Goal: Task Accomplishment & Management: Complete application form

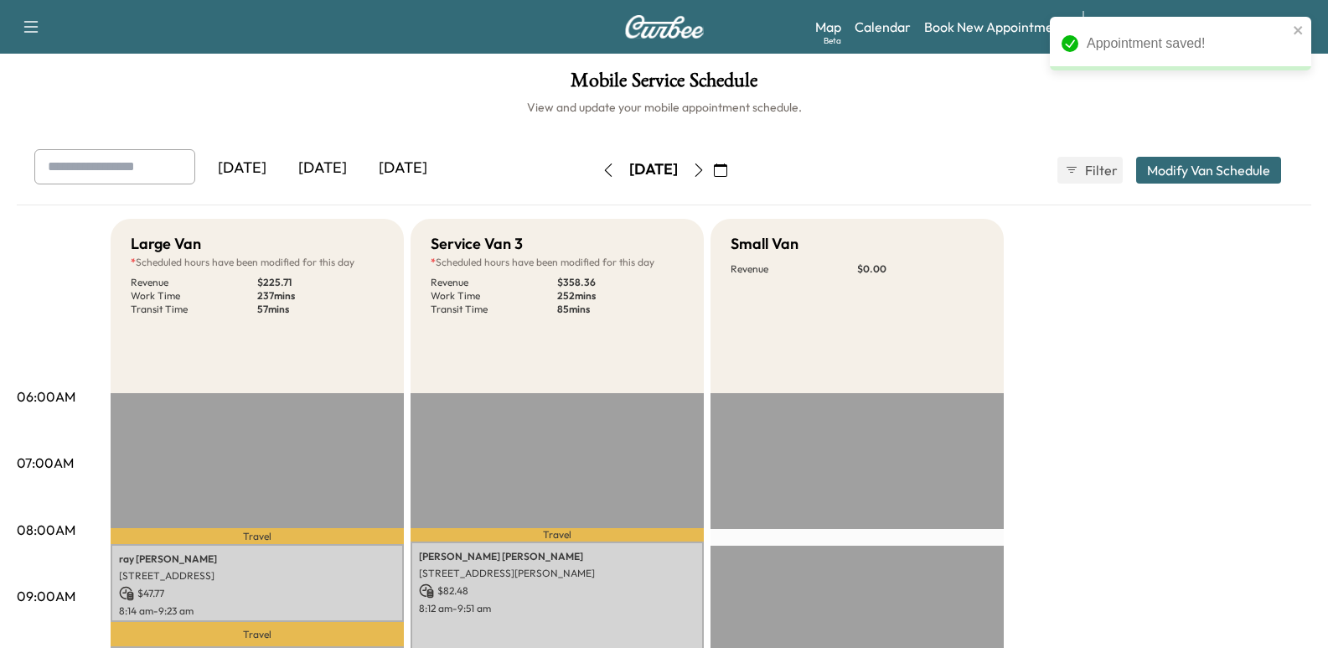
click at [1307, 29] on div "Appointment saved!" at bounding box center [1180, 44] width 261 height 54
click at [1291, 28] on div "Appointment saved!" at bounding box center [1180, 44] width 261 height 54
click at [1305, 28] on div "Appointment saved!" at bounding box center [1180, 44] width 261 height 54
click at [1298, 28] on icon "close" at bounding box center [1299, 29] width 12 height 13
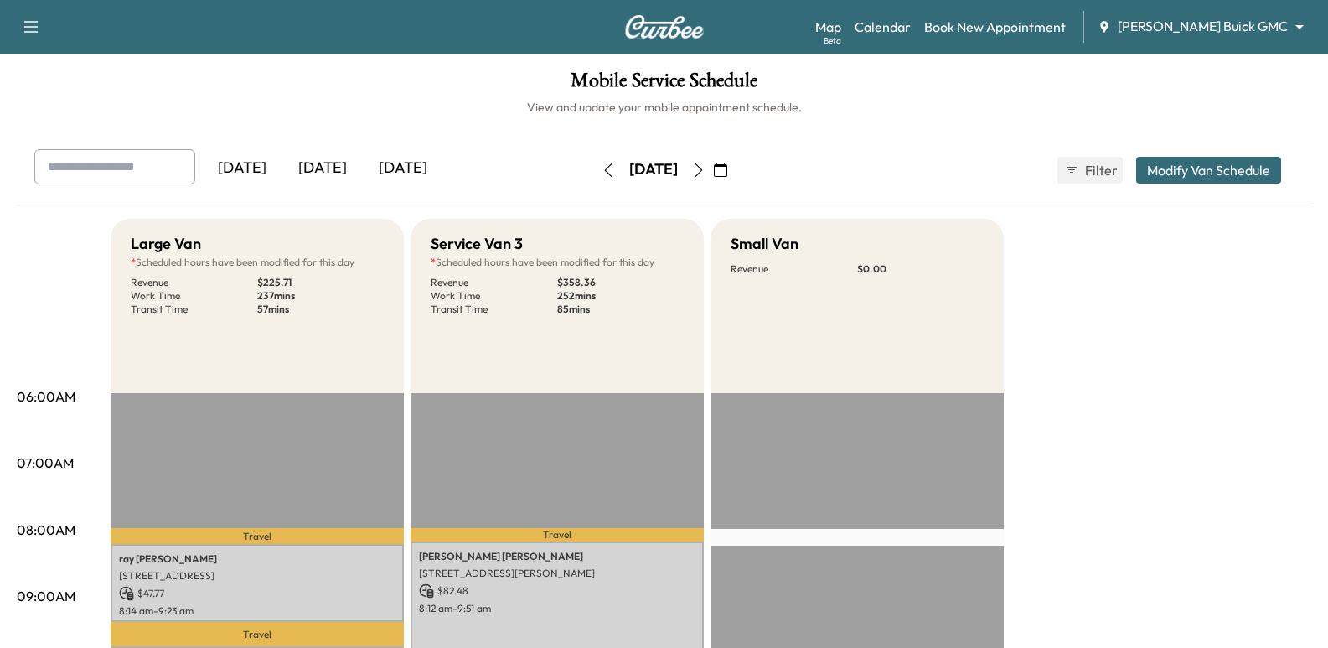
click at [1284, 28] on div "Appointment saved!" at bounding box center [1181, 50] width 268 height 74
click at [1245, 34] on body "Appointment saved! Support Log Out Map Beta Calendar Book New Appointment [PERS…" at bounding box center [664, 324] width 1328 height 648
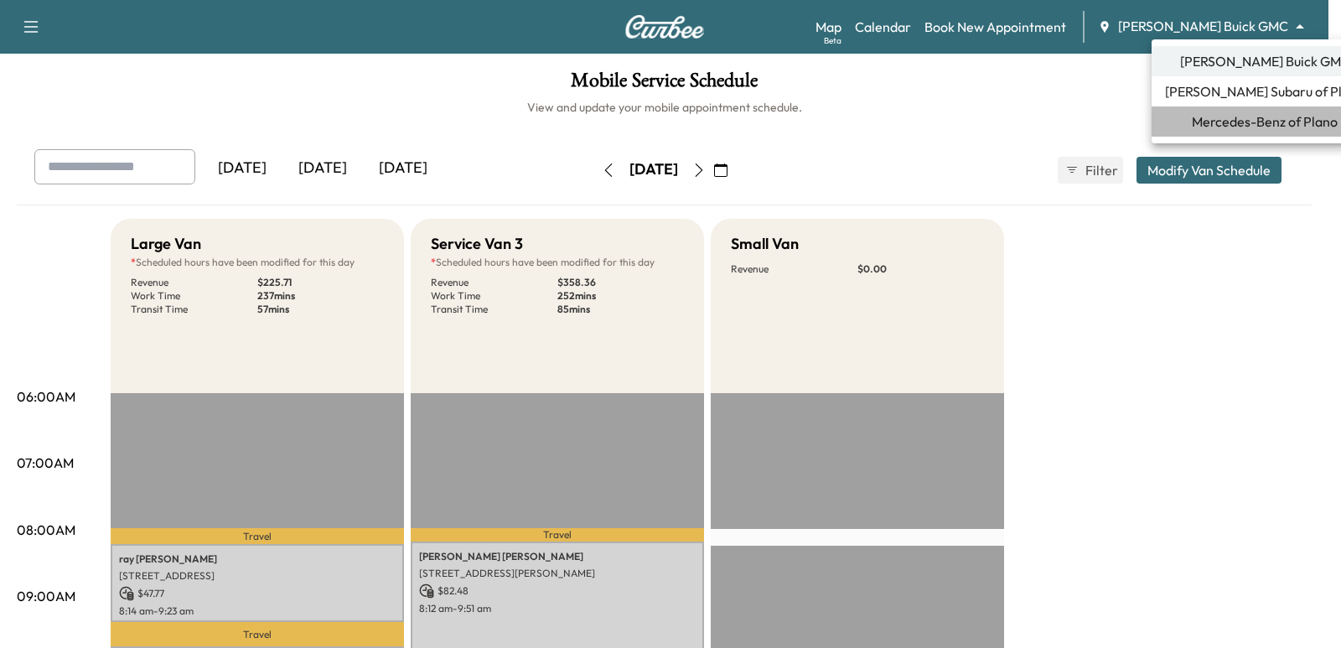
click at [1270, 113] on span "Mercedes-Benz of Plano" at bounding box center [1265, 121] width 146 height 20
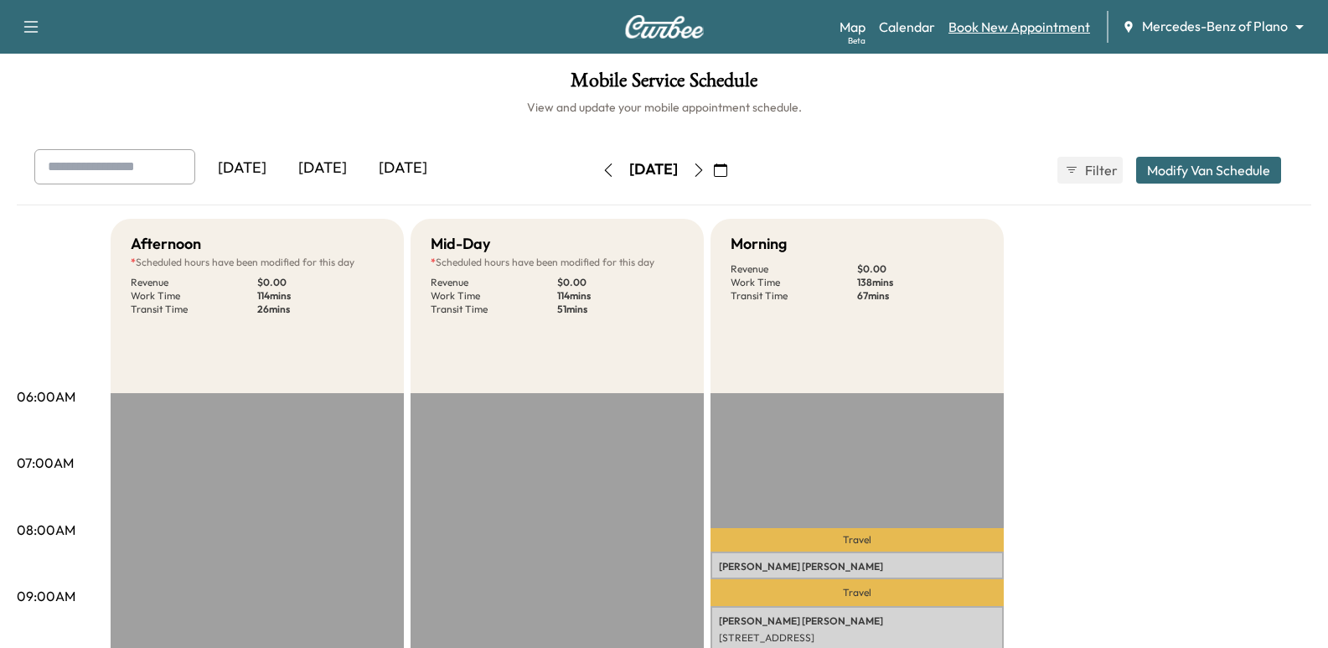
click at [1020, 23] on link "Book New Appointment" at bounding box center [1020, 27] width 142 height 20
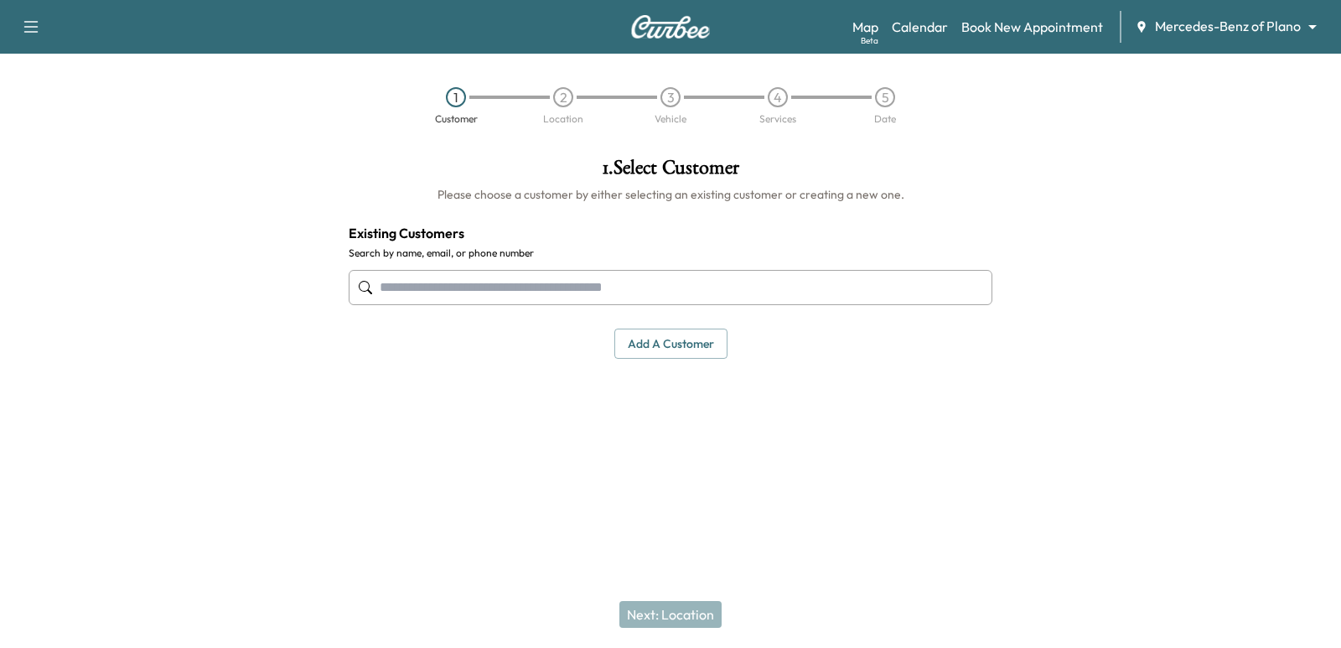
click at [740, 287] on input "text" at bounding box center [671, 287] width 644 height 35
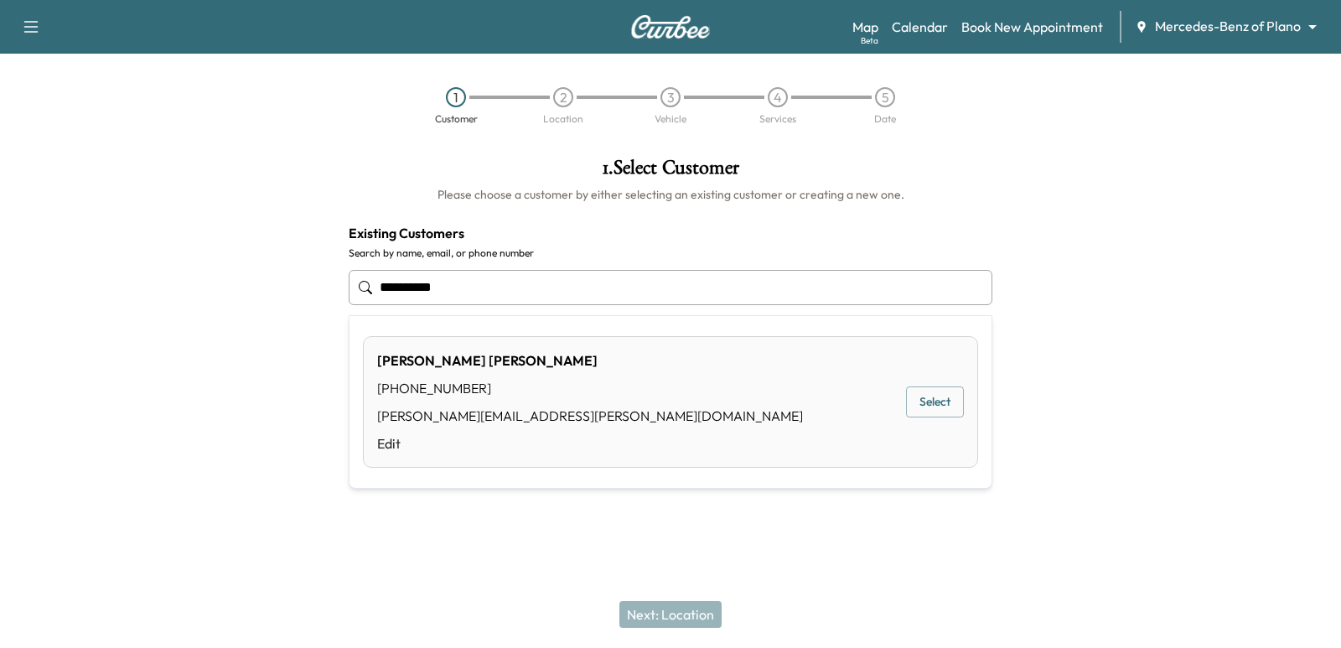
click at [928, 393] on button "Select" at bounding box center [935, 401] width 58 height 31
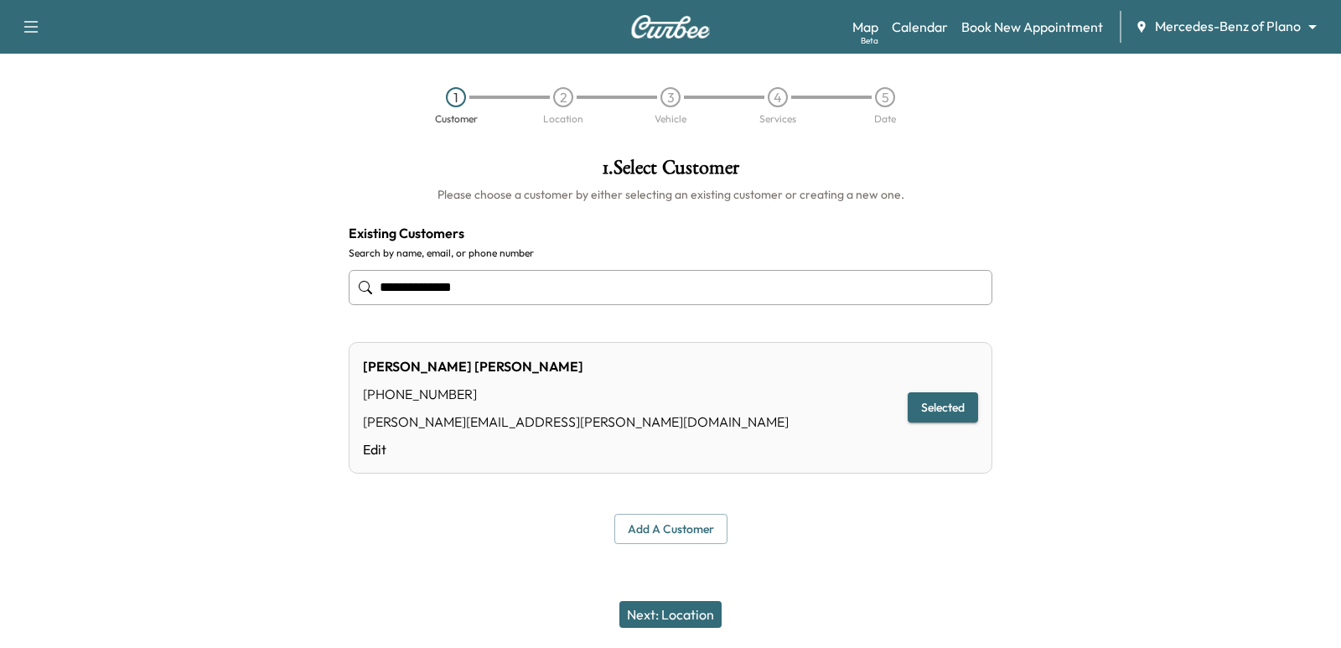
type input "**********"
click at [664, 616] on button "Next: Location" at bounding box center [670, 614] width 102 height 27
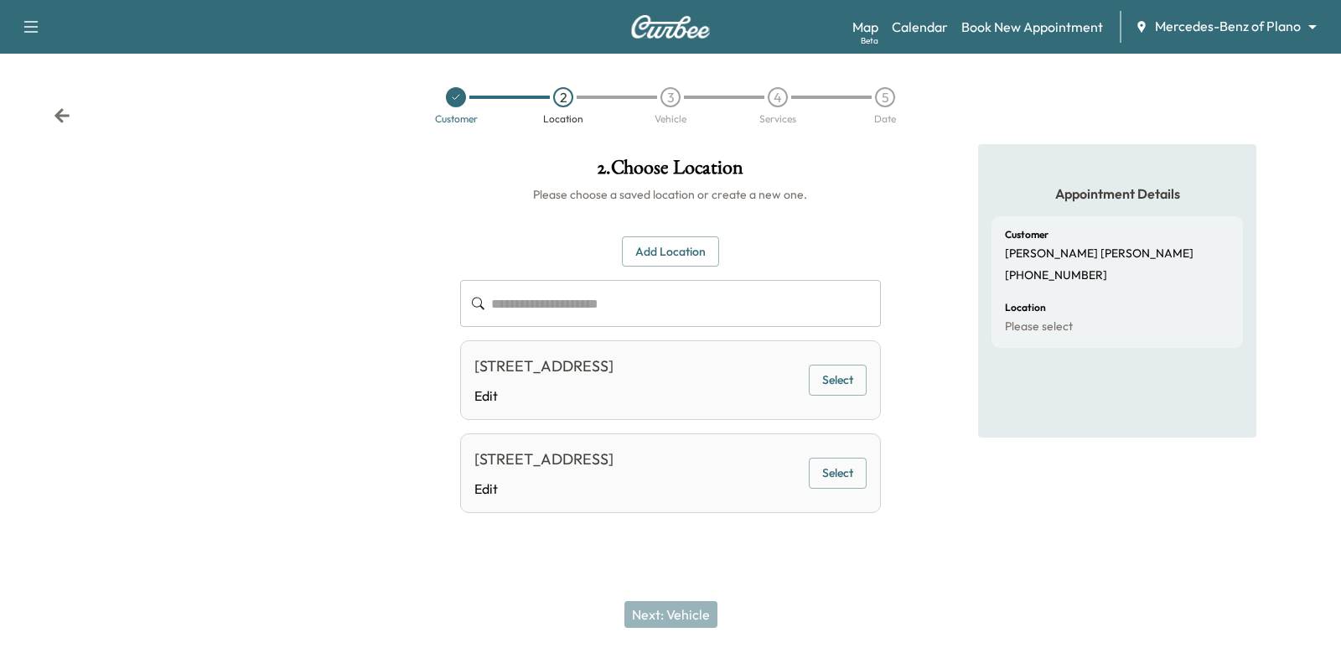
click at [836, 391] on button "Select" at bounding box center [838, 380] width 58 height 31
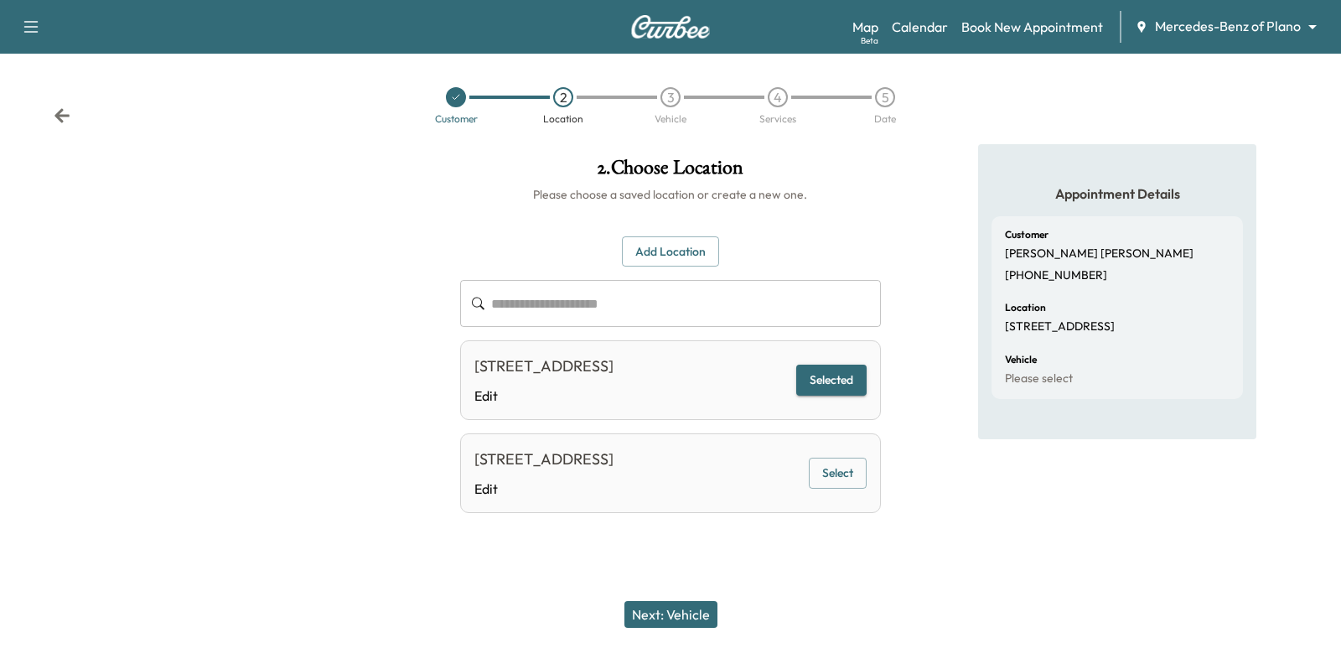
click at [665, 612] on button "Next: Vehicle" at bounding box center [670, 614] width 93 height 27
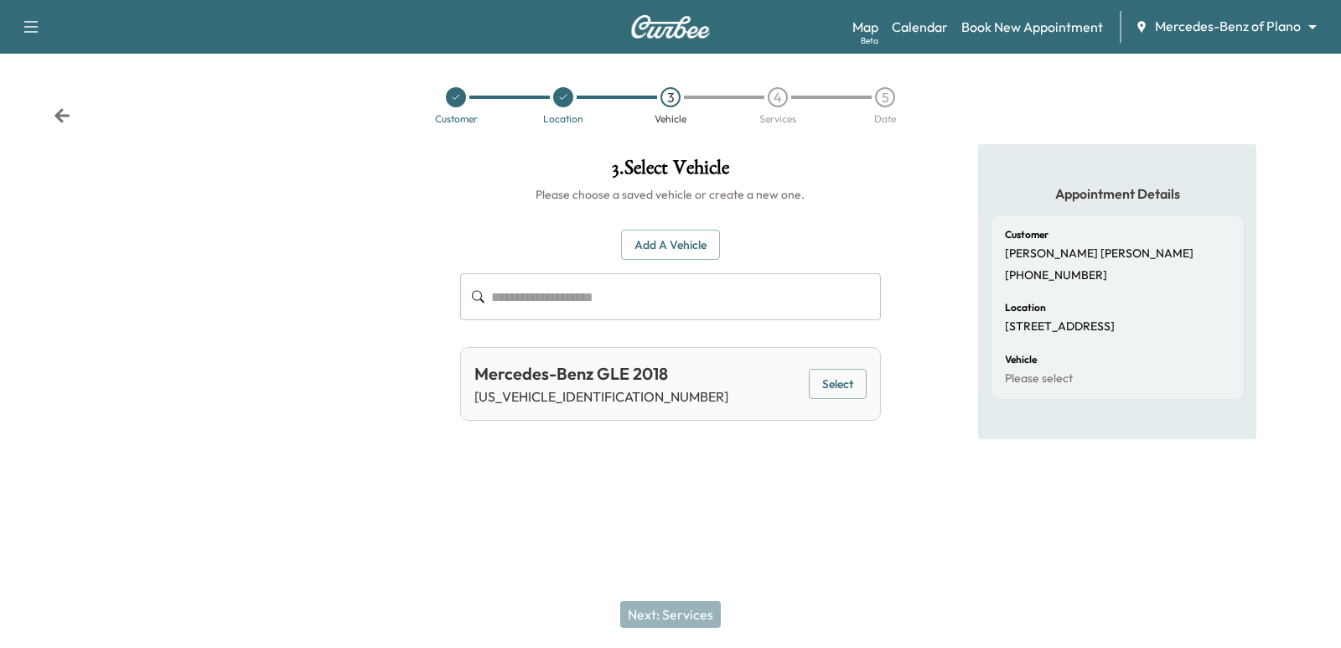
click at [823, 404] on div "Mercedes-Benz GLE 2018 [US_VEHICLE_IDENTIFICATION_NUMBER] Select" at bounding box center [670, 384] width 420 height 74
click at [841, 380] on button "Select" at bounding box center [838, 384] width 58 height 31
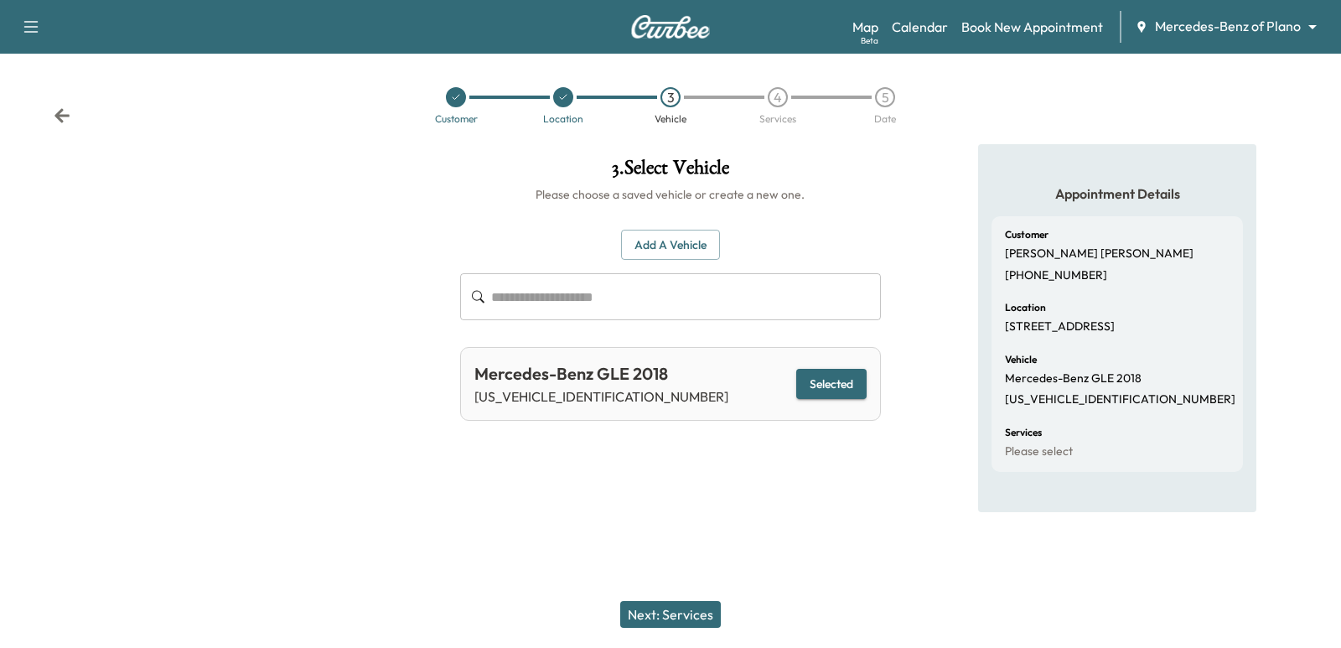
click at [687, 608] on button "Next: Services" at bounding box center [670, 614] width 101 height 27
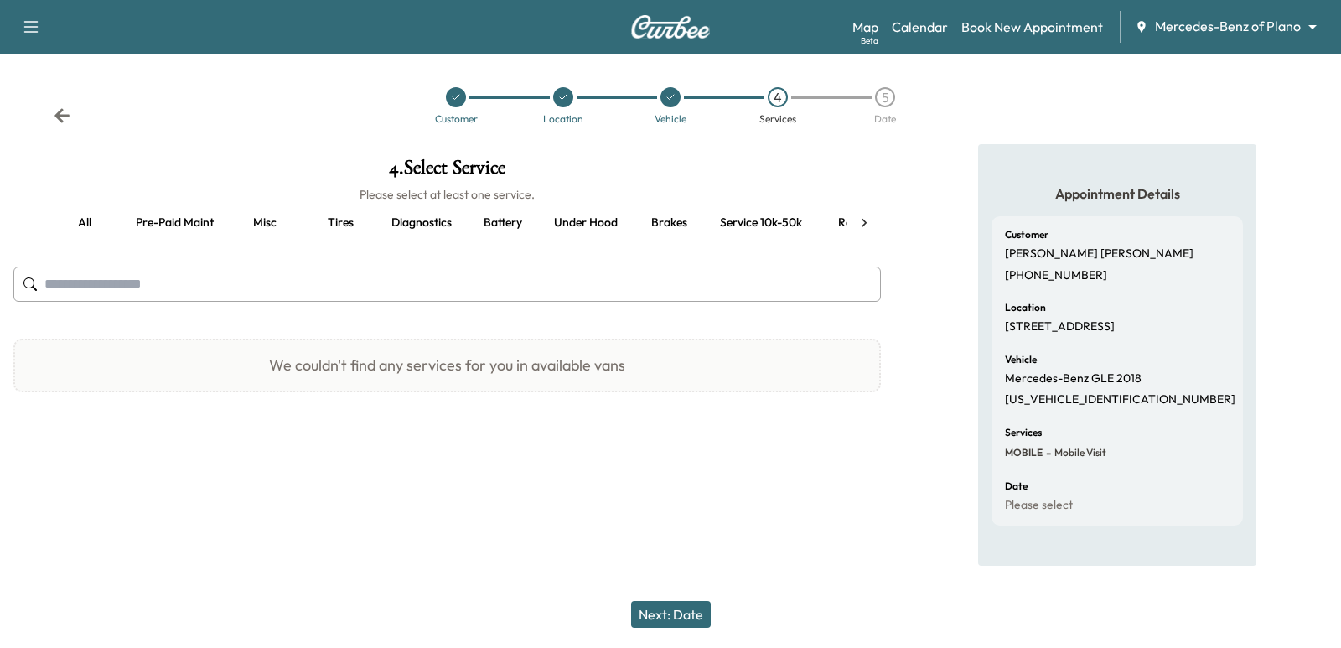
click at [238, 240] on button "Misc" at bounding box center [264, 223] width 75 height 40
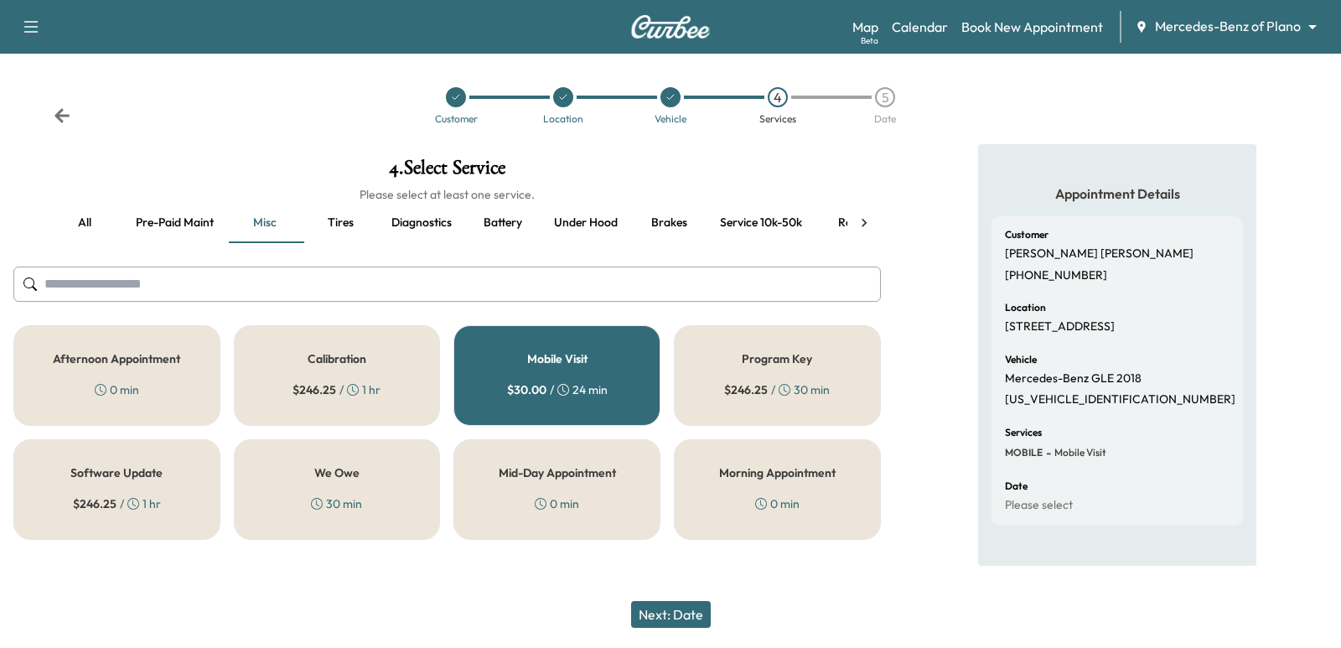
click at [179, 221] on button "Pre-paid maint" at bounding box center [174, 223] width 105 height 40
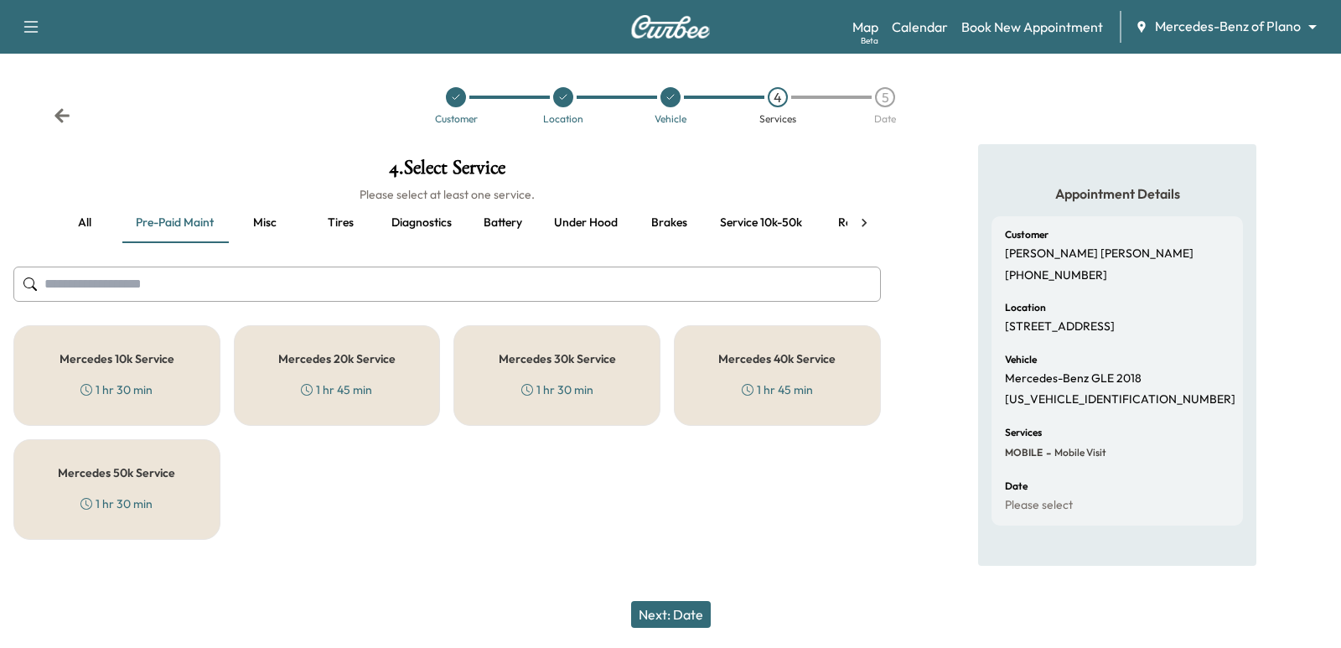
click at [106, 220] on button "all" at bounding box center [84, 223] width 75 height 40
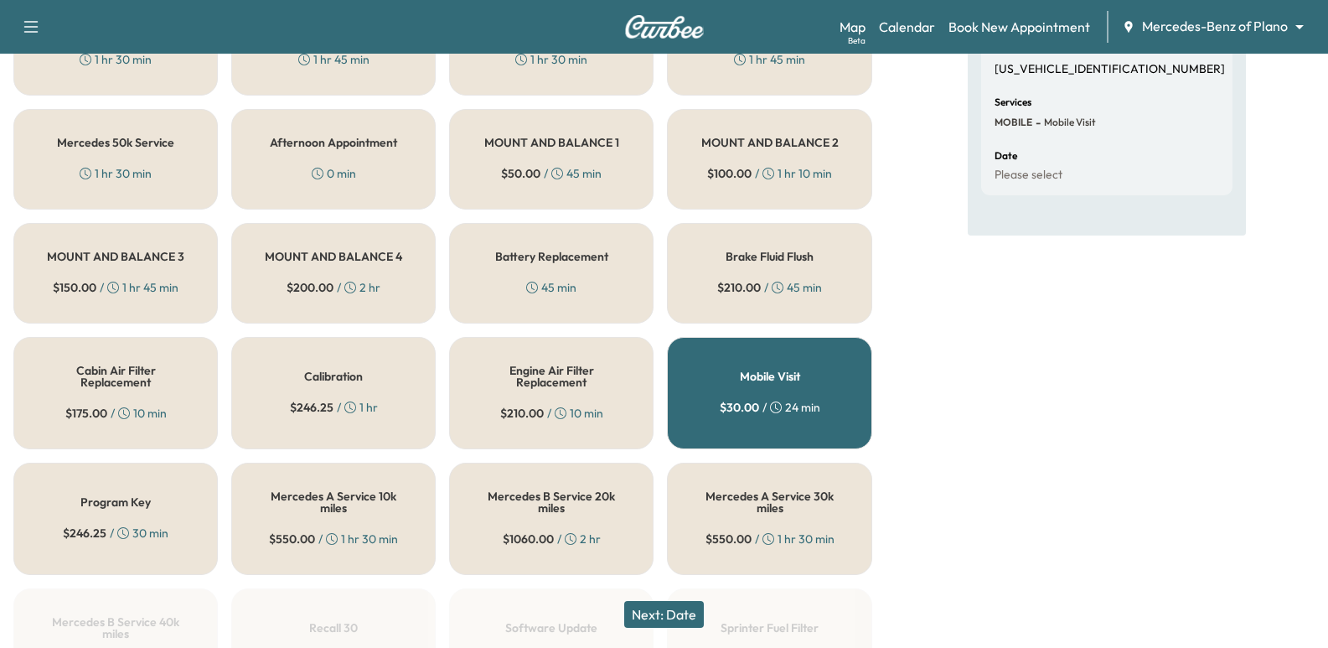
scroll to position [335, 0]
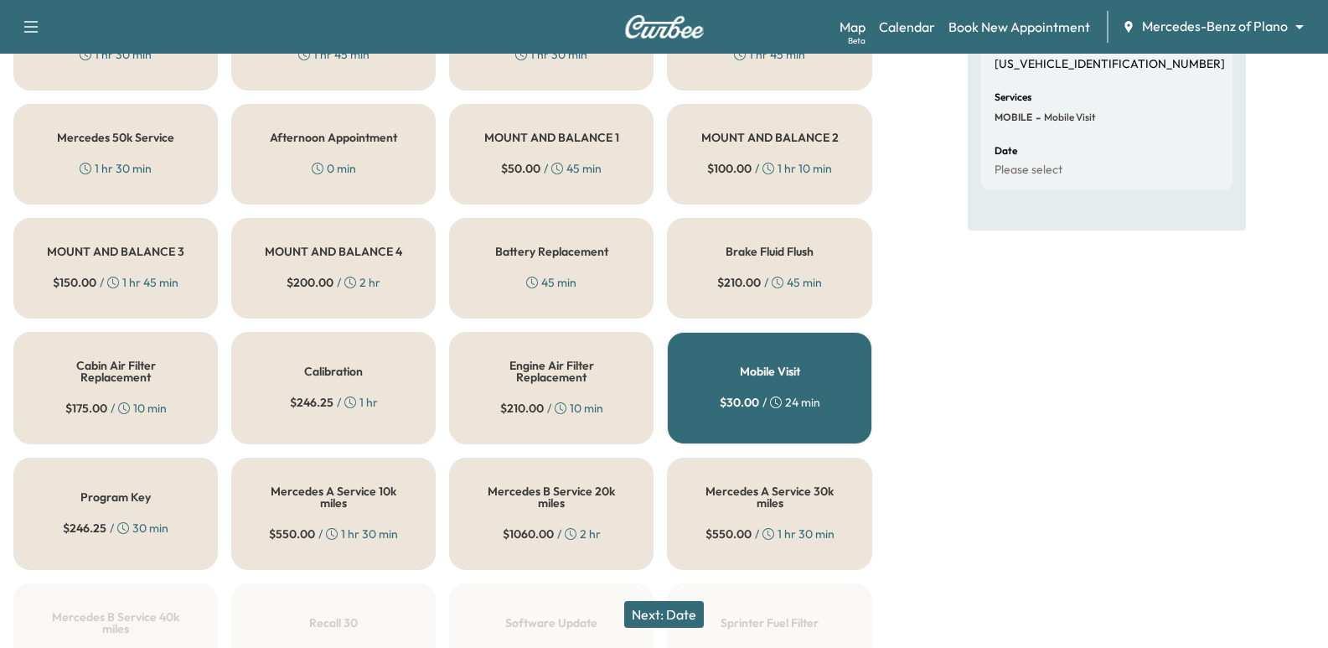
click at [138, 381] on h5 "Cabin Air Filter Replacement" at bounding box center [115, 371] width 149 height 23
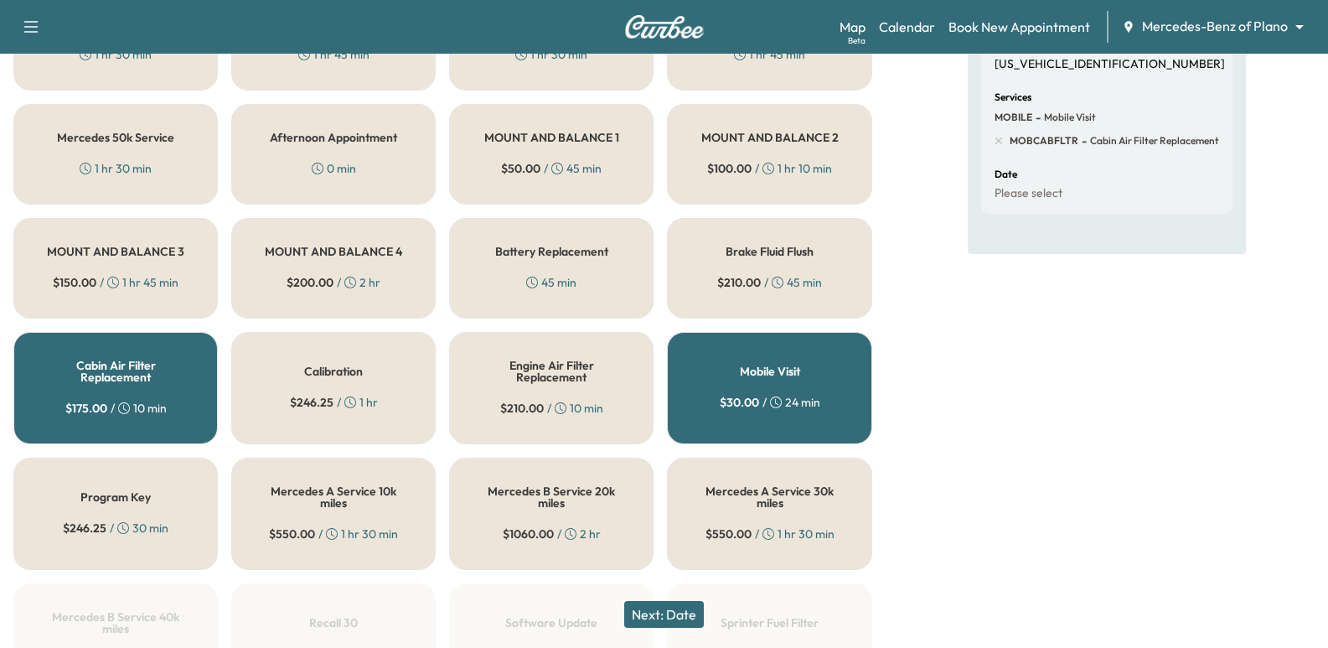
click at [660, 617] on button "Next: Date" at bounding box center [664, 614] width 80 height 27
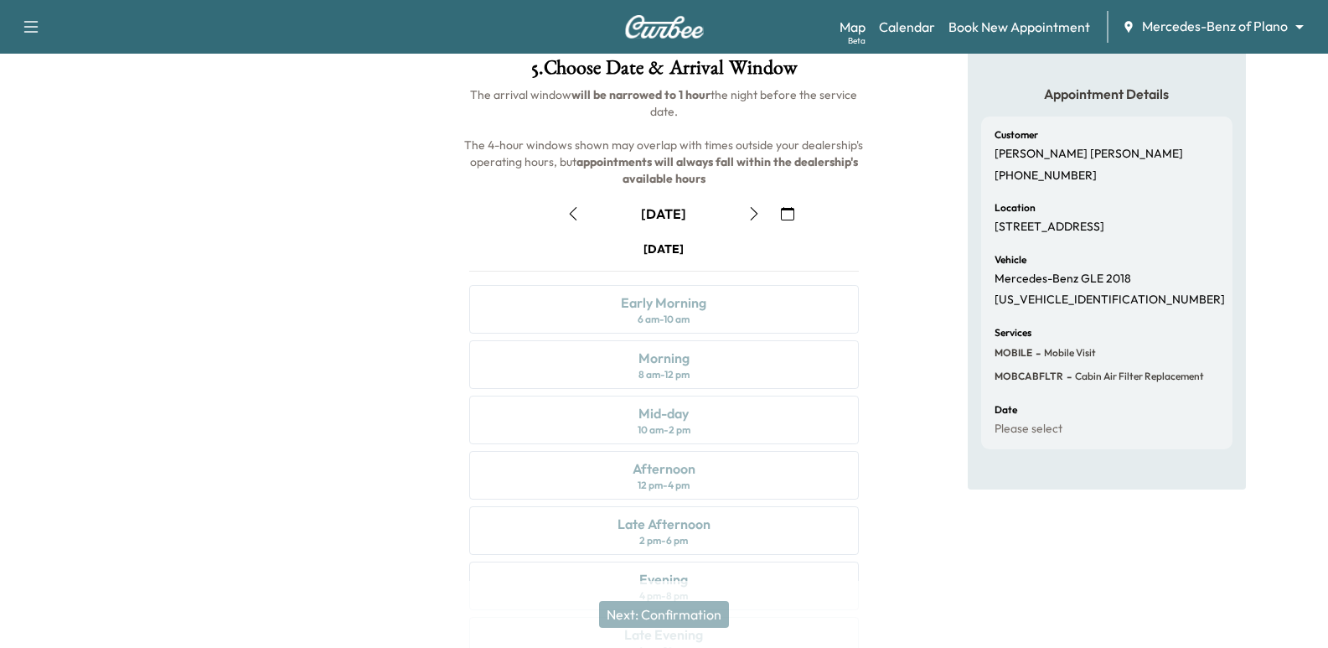
scroll to position [23, 0]
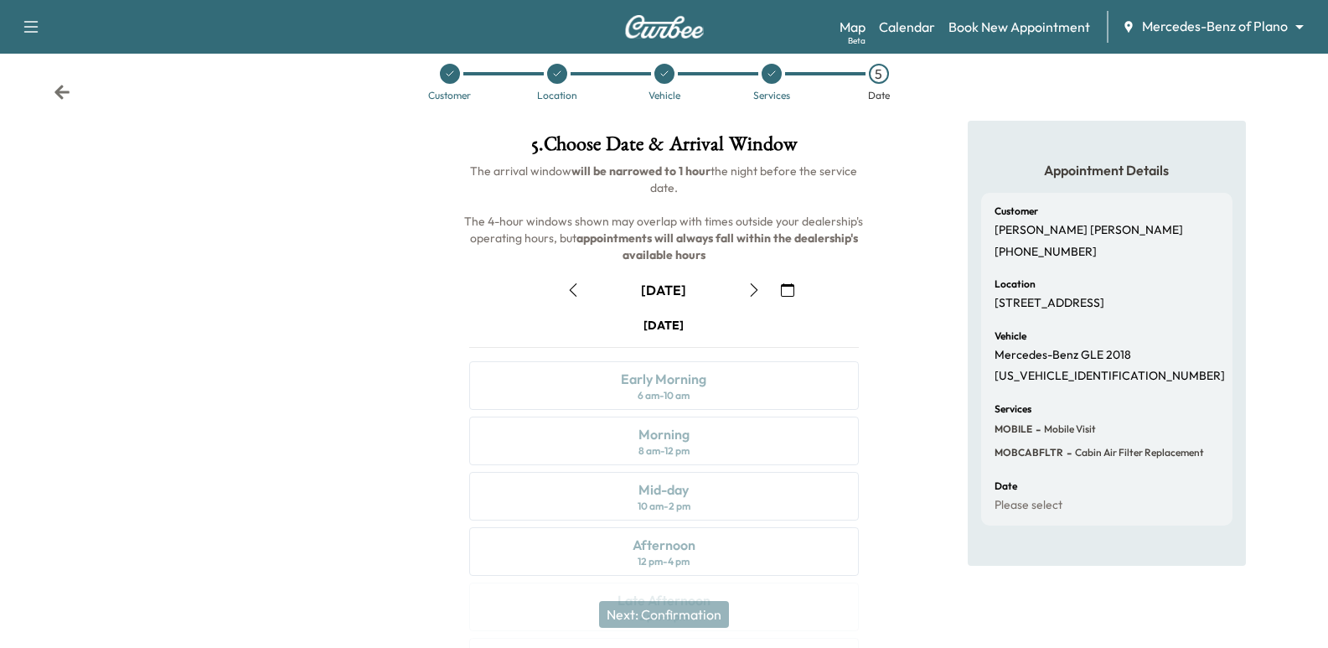
click at [744, 284] on button "button" at bounding box center [754, 290] width 28 height 27
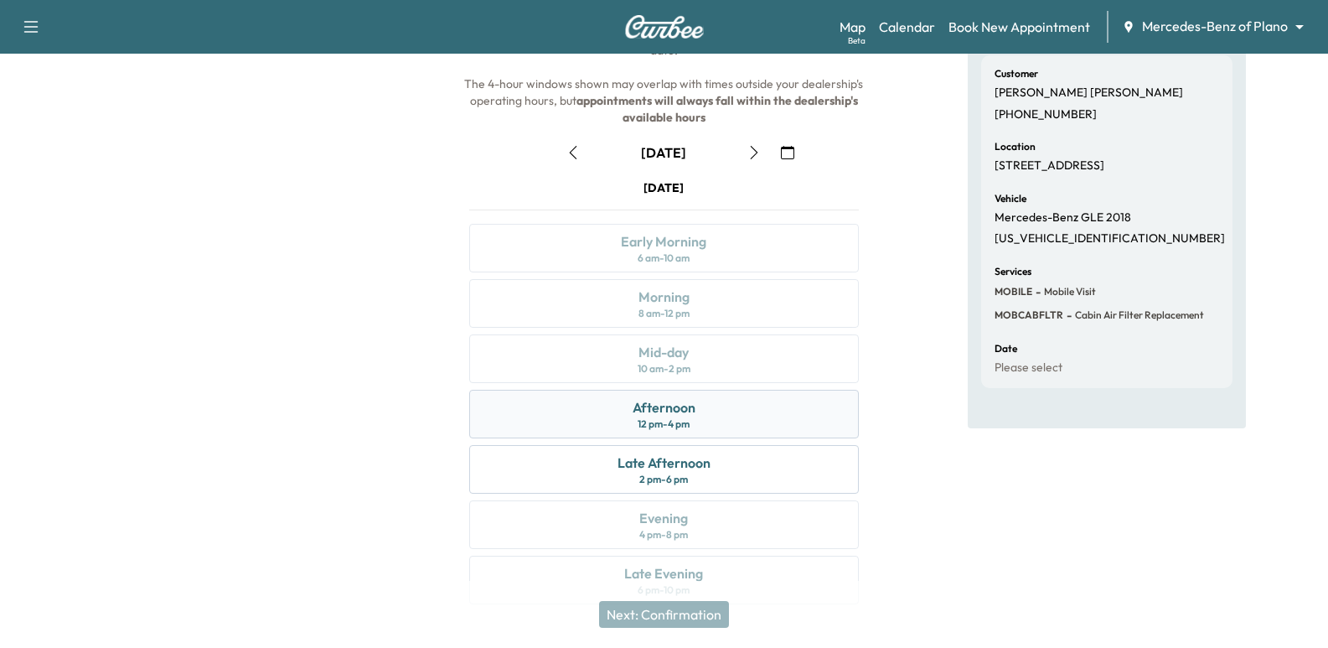
scroll to position [191, 0]
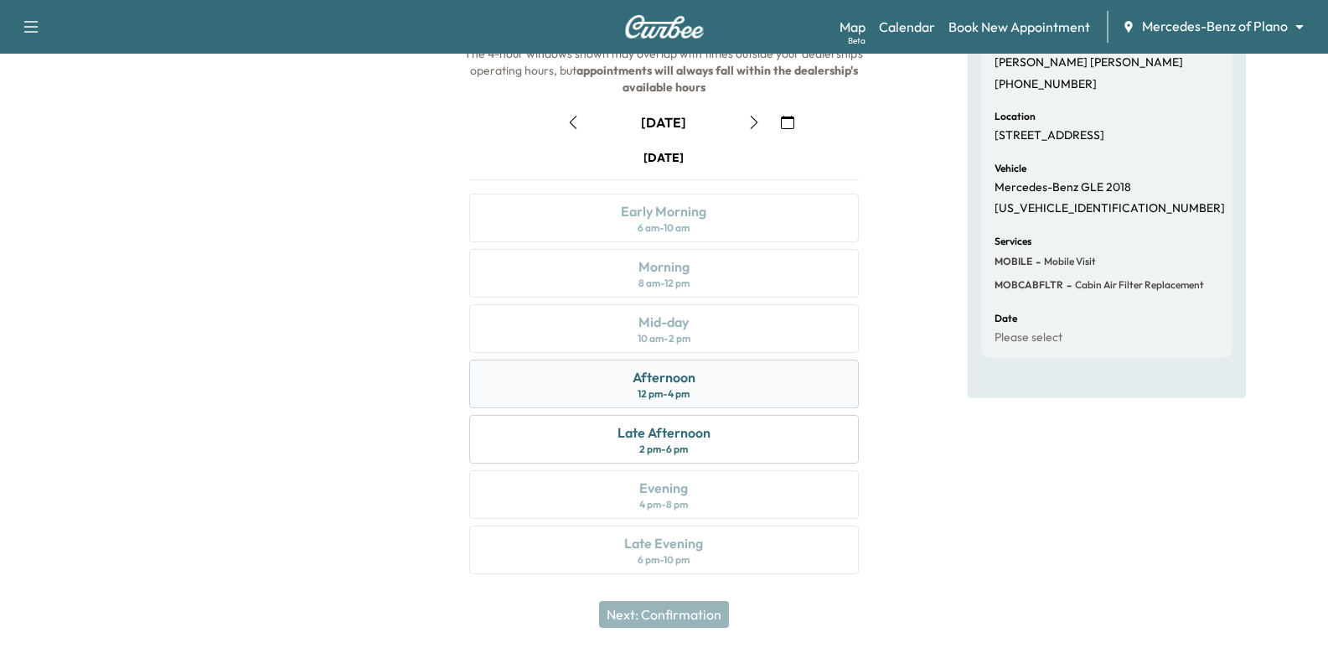
click at [675, 374] on div "Afternoon" at bounding box center [664, 377] width 63 height 20
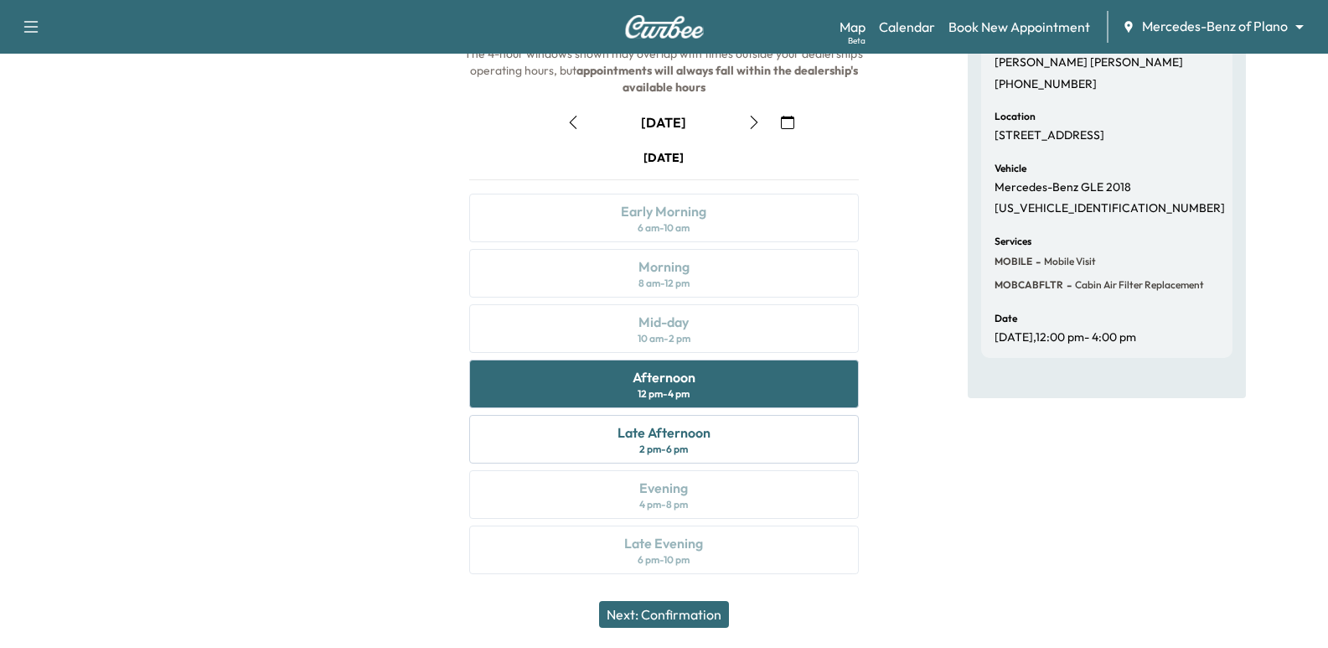
click at [933, 355] on div "Appointment Details Customer [PERSON_NAME] [PHONE_NUMBER] Location [STREET_ADDR…" at bounding box center [1107, 273] width 442 height 641
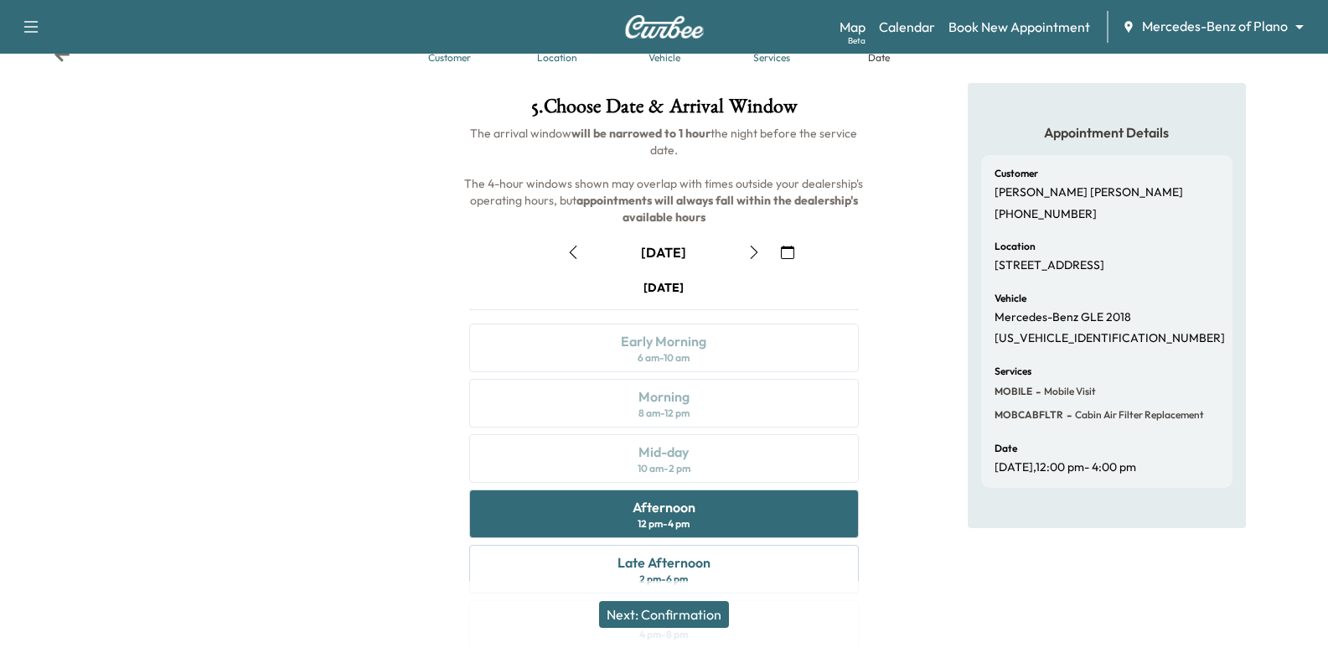
scroll to position [23, 0]
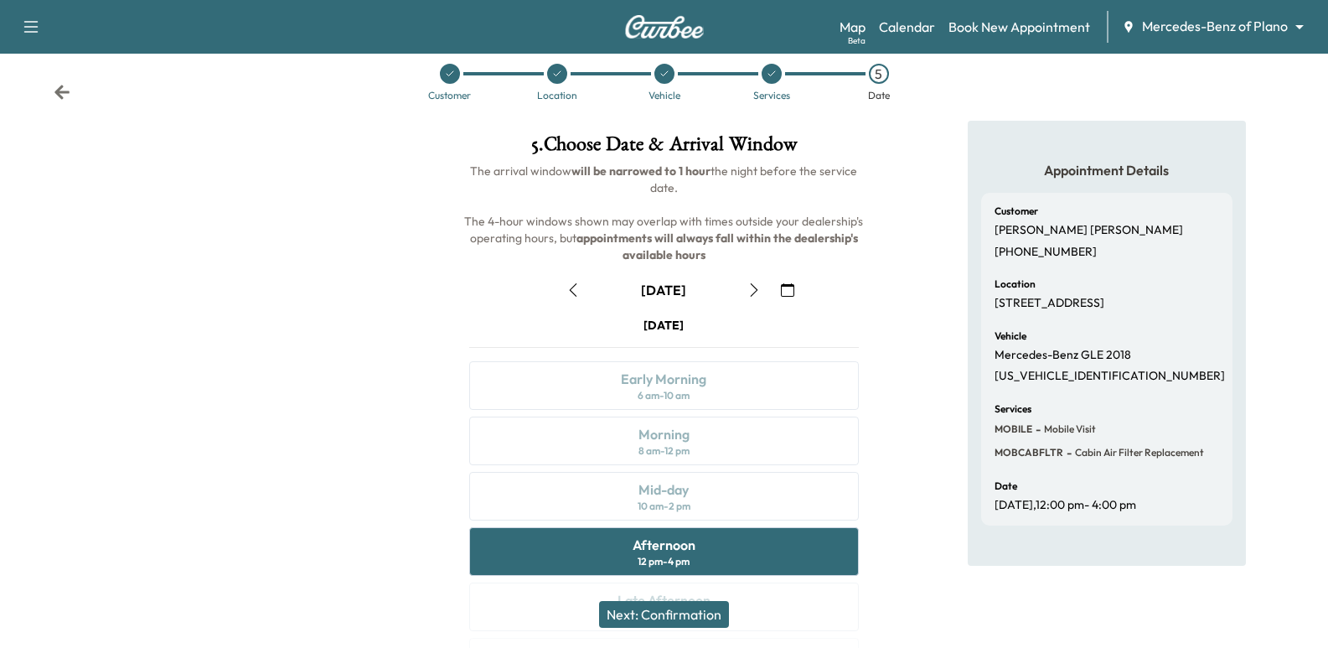
click at [1087, 459] on span "Cabin Air Filter Replacement" at bounding box center [1138, 452] width 132 height 13
click at [1131, 488] on div "Customer [PERSON_NAME] [PHONE_NUMBER] Location [STREET_ADDRESS] Vehicle Mercede…" at bounding box center [1106, 359] width 251 height 333
click at [740, 296] on button "button" at bounding box center [754, 290] width 28 height 27
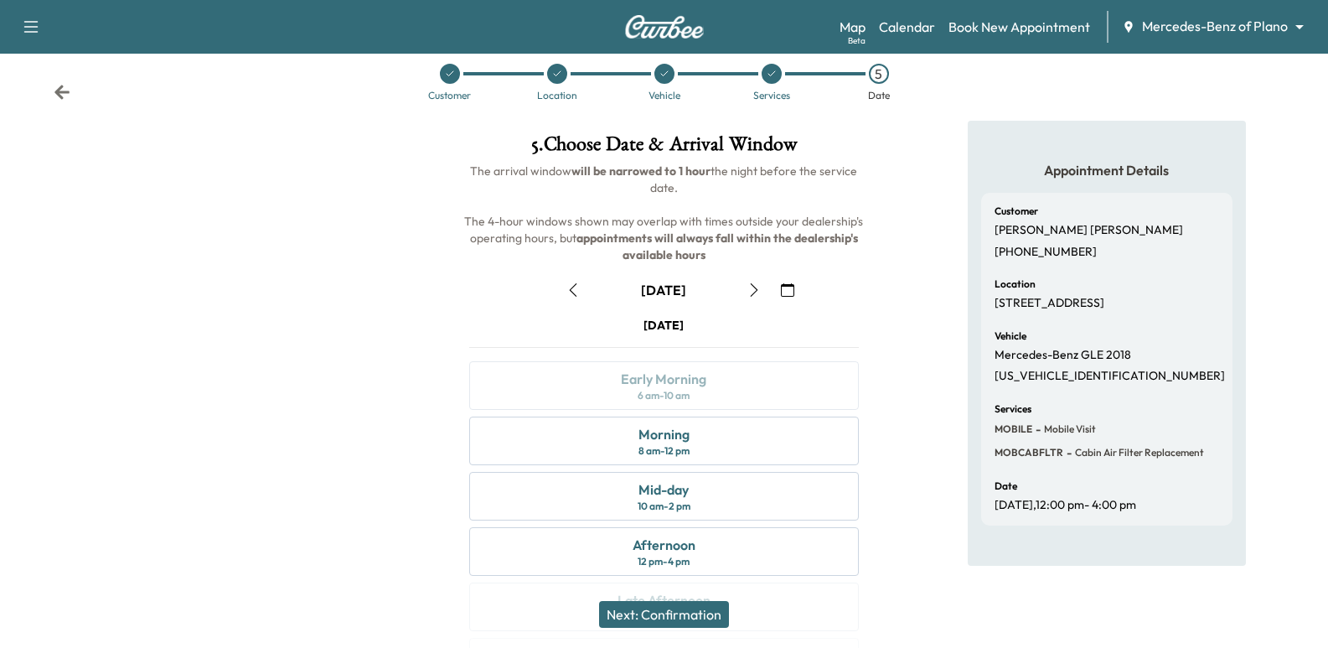
click at [577, 290] on icon "button" at bounding box center [573, 289] width 13 height 13
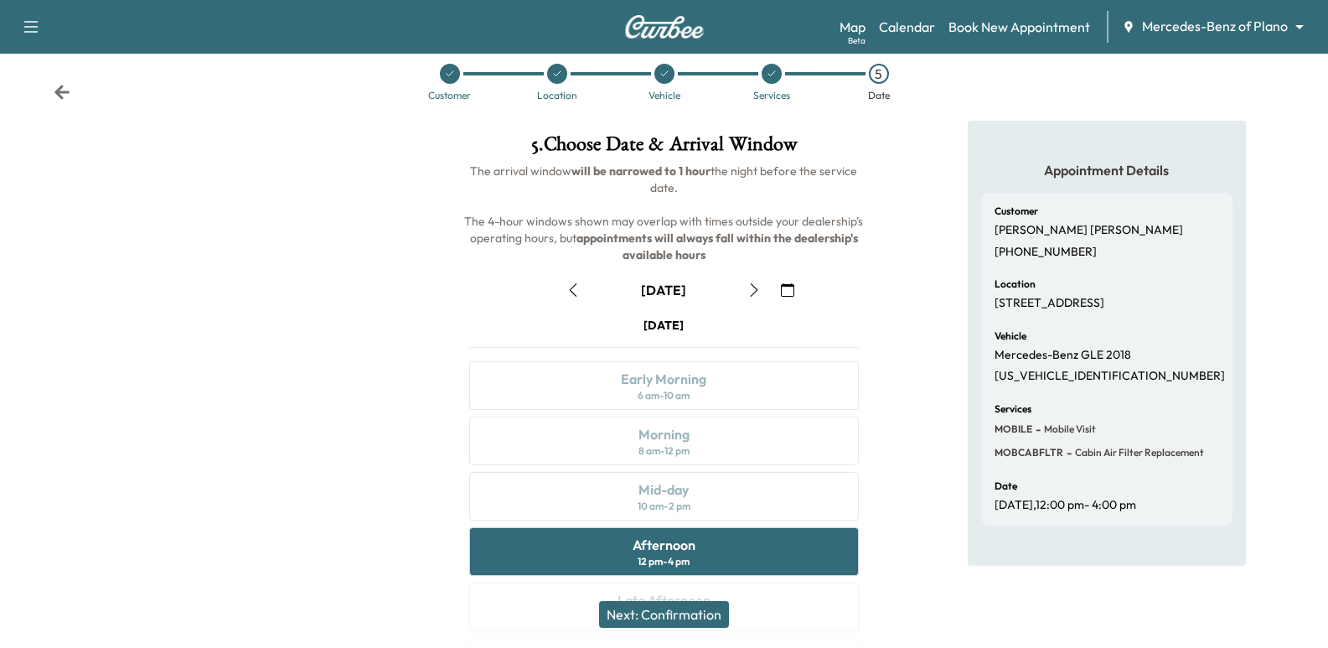
click at [334, 251] on div at bounding box center [221, 441] width 442 height 641
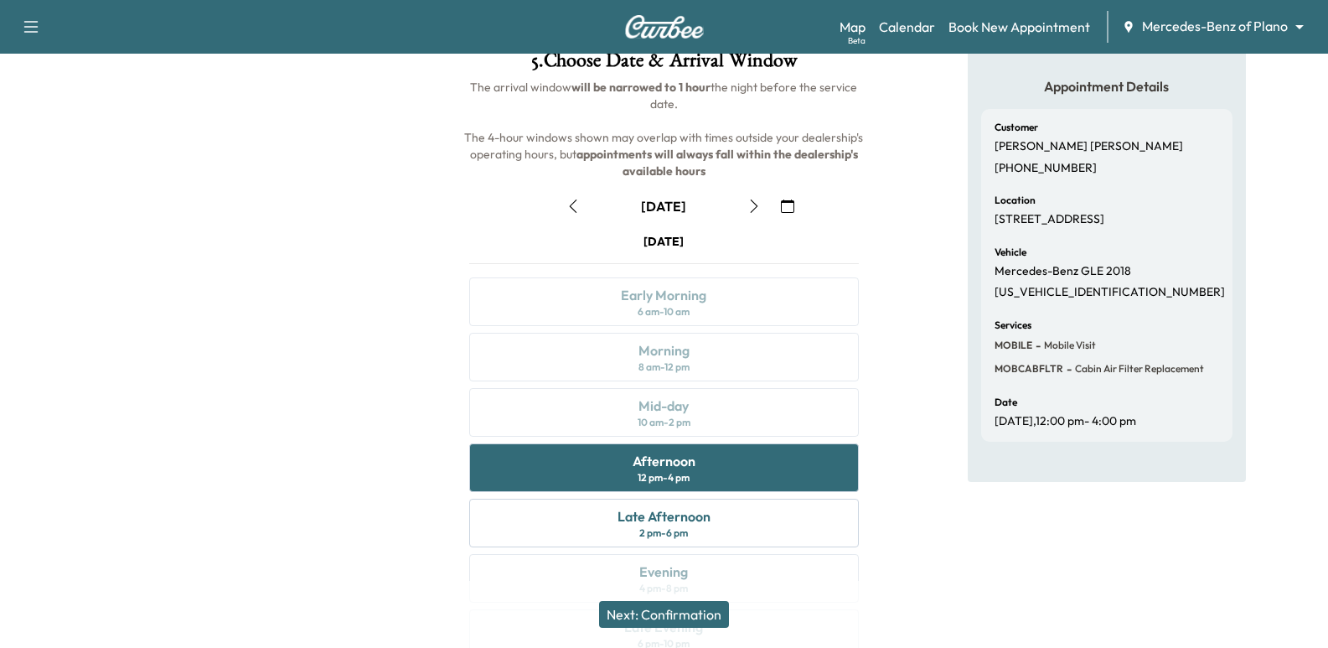
scroll to position [191, 0]
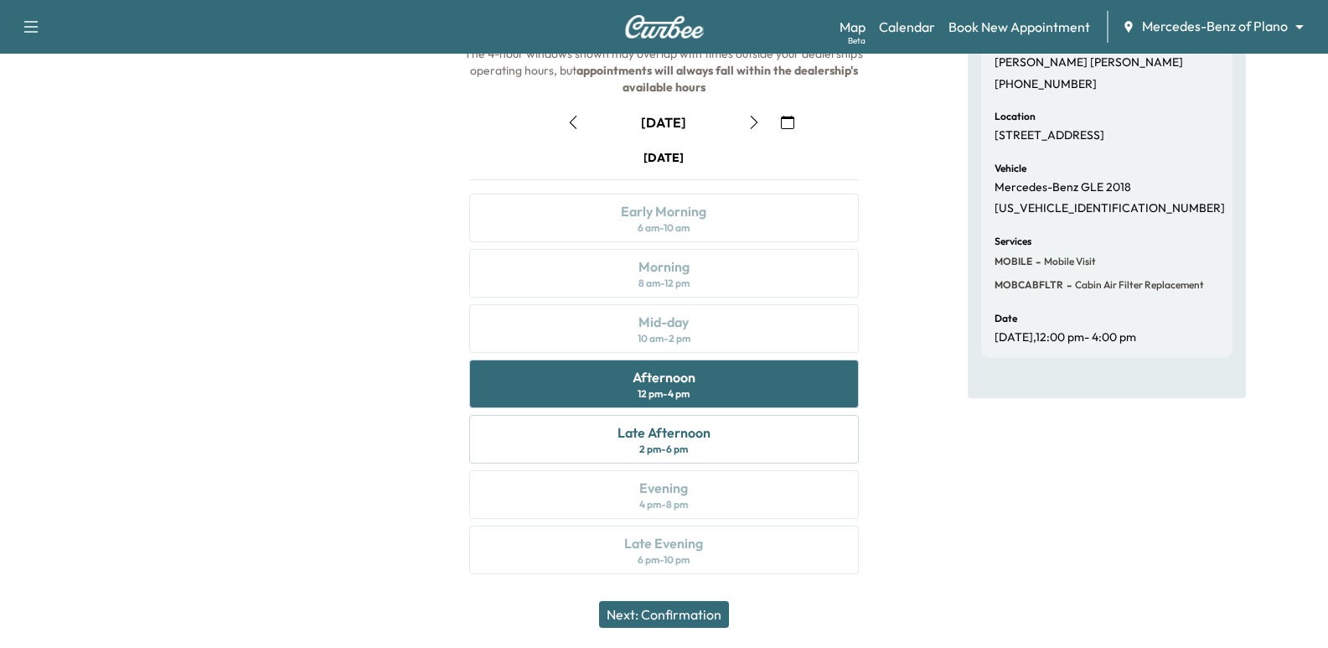
click at [334, 250] on div at bounding box center [221, 273] width 442 height 641
click at [752, 128] on icon "button" at bounding box center [755, 122] width 8 height 13
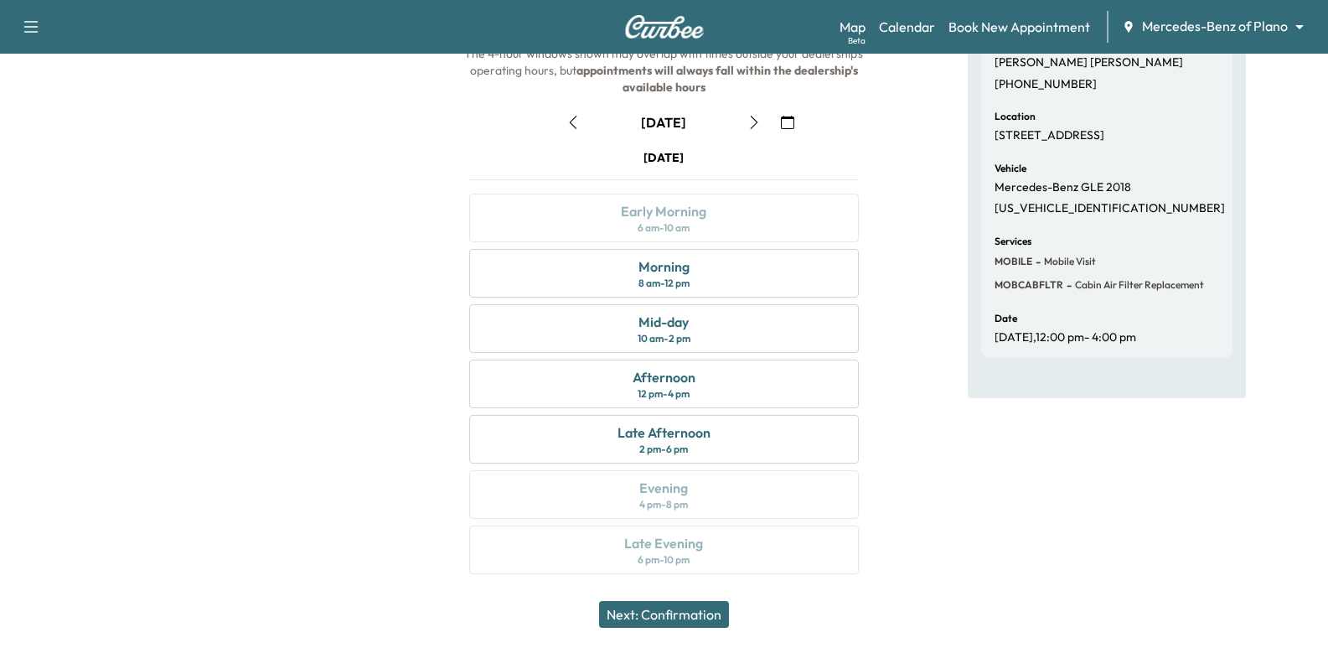
click at [577, 130] on button "button" at bounding box center [573, 122] width 28 height 27
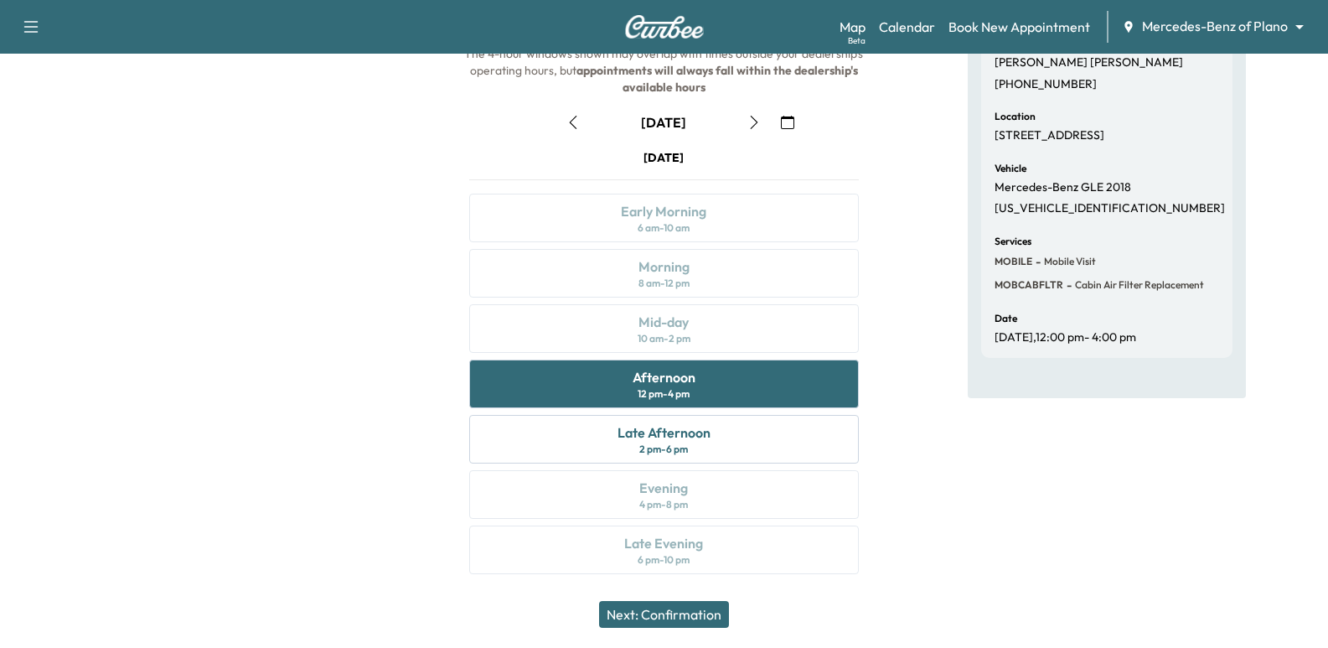
click at [758, 122] on icon "button" at bounding box center [754, 122] width 13 height 13
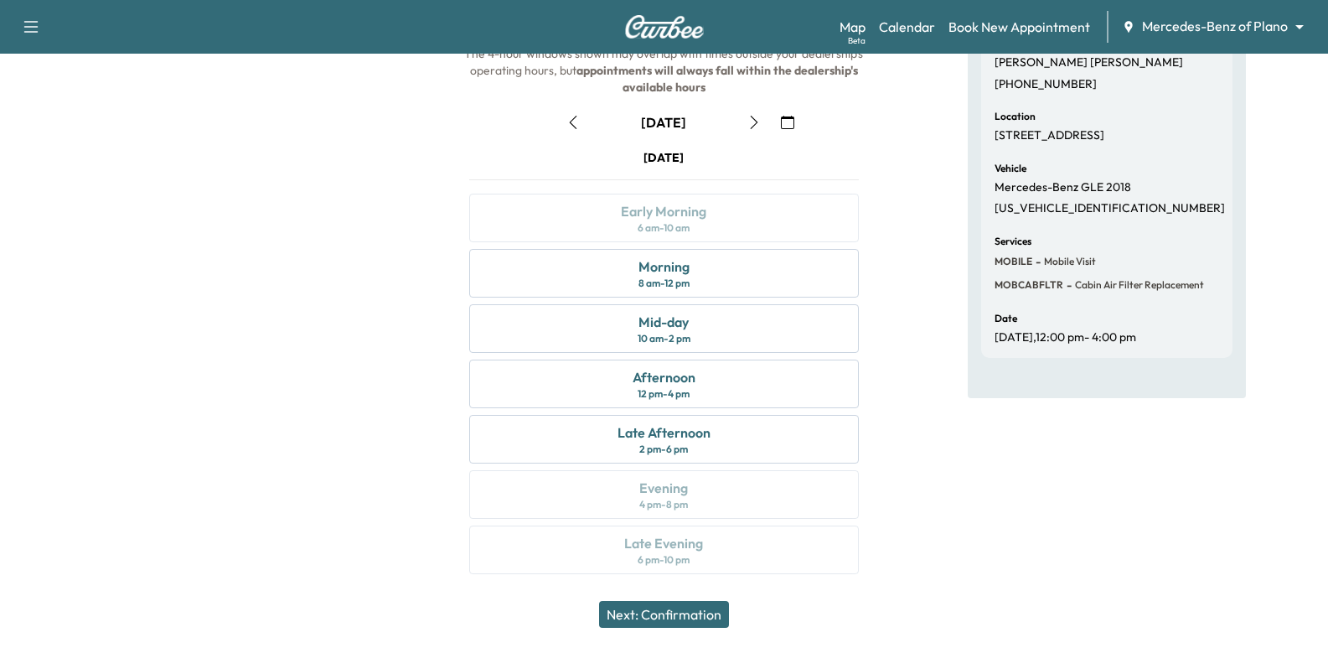
click at [572, 118] on icon "button" at bounding box center [573, 122] width 13 height 13
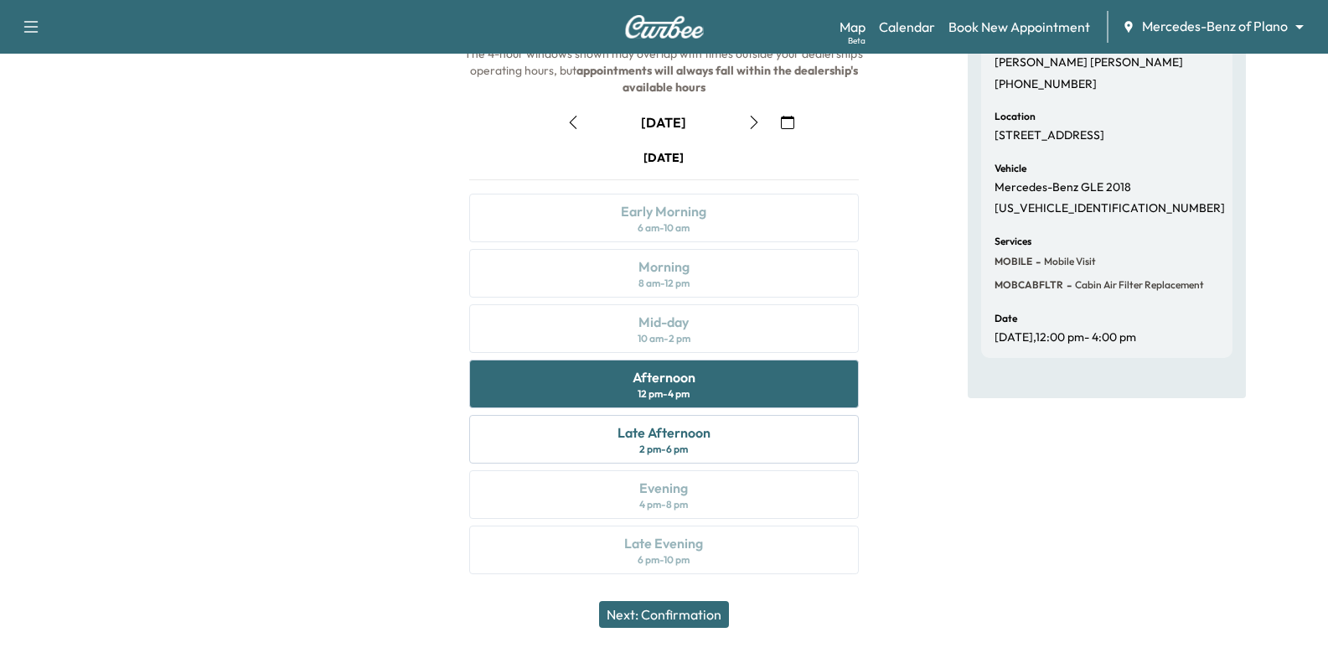
click at [756, 114] on button "button" at bounding box center [754, 122] width 28 height 27
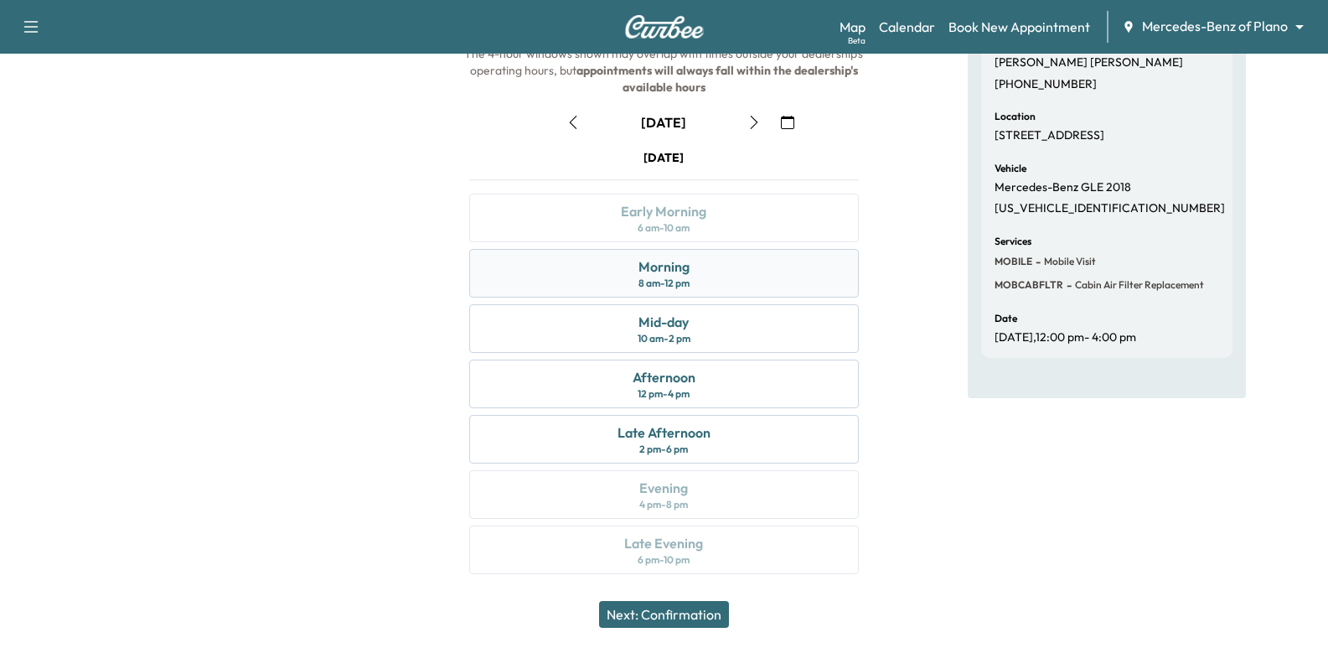
click at [700, 286] on div "Morning 8 am - 12 pm" at bounding box center [663, 273] width 389 height 49
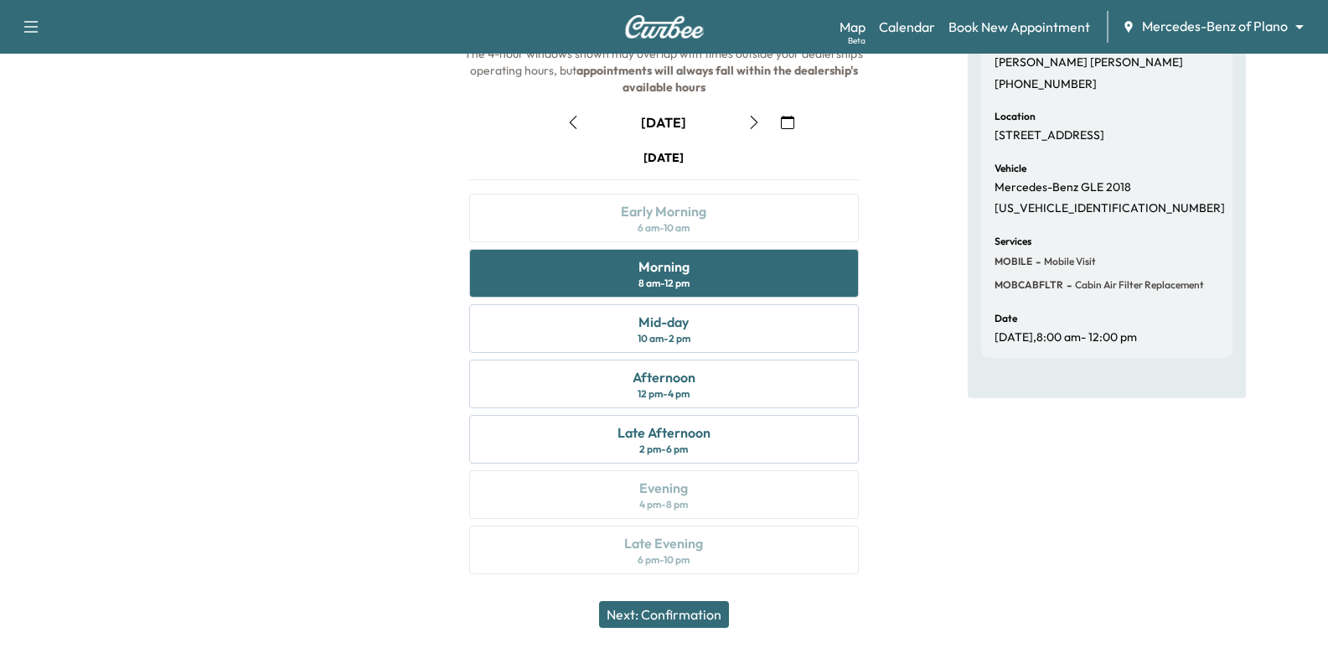
click at [266, 235] on div at bounding box center [221, 273] width 442 height 641
click at [324, 289] on div at bounding box center [221, 273] width 442 height 641
click at [323, 289] on div at bounding box center [221, 273] width 442 height 641
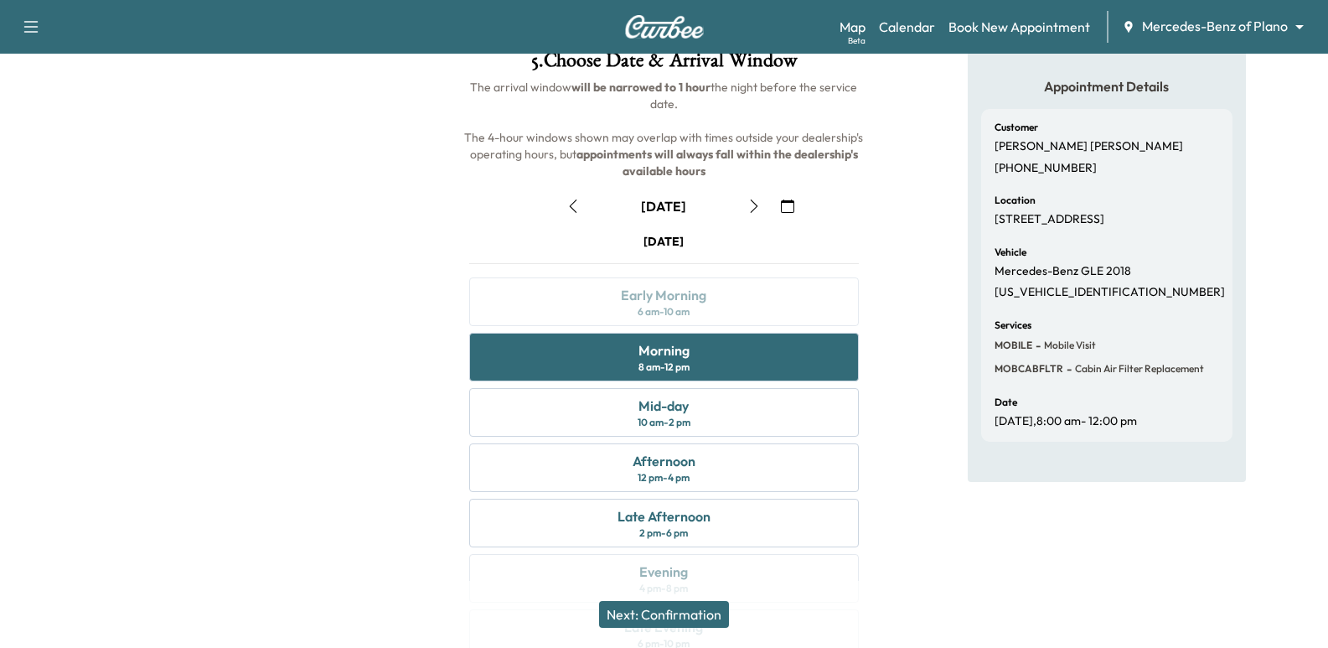
click at [1085, 227] on p "[STREET_ADDRESS]" at bounding box center [1050, 219] width 110 height 15
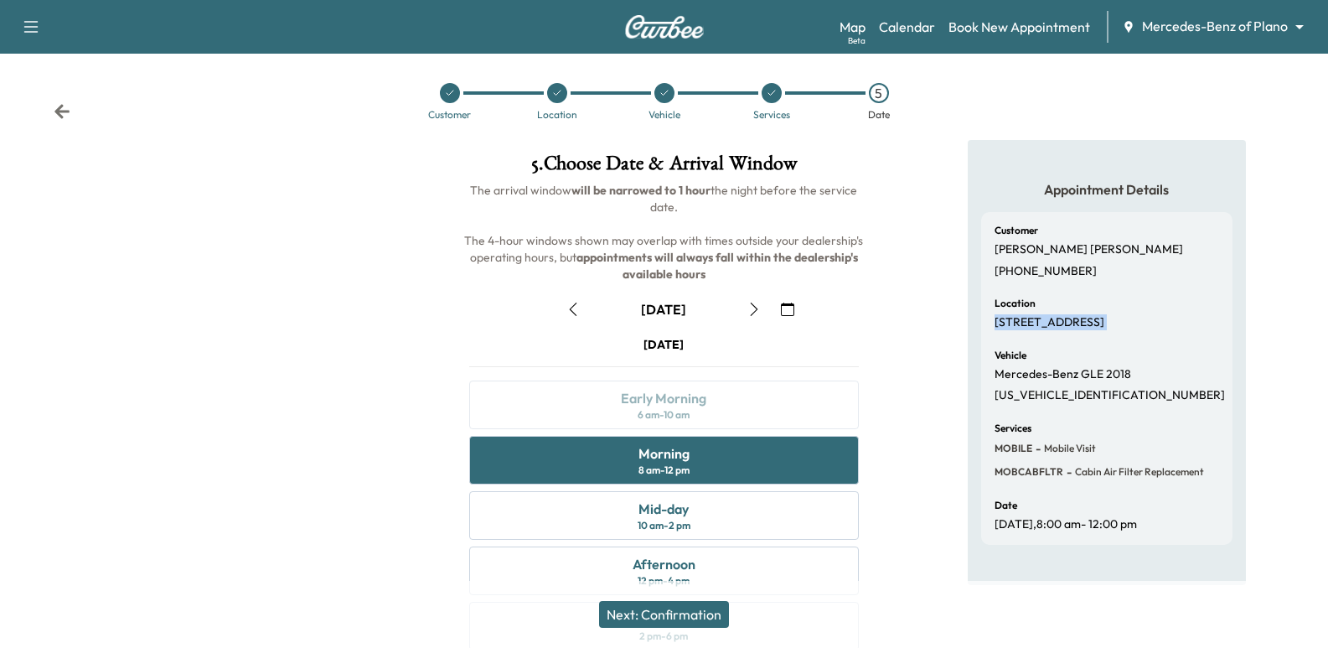
scroll to position [0, 0]
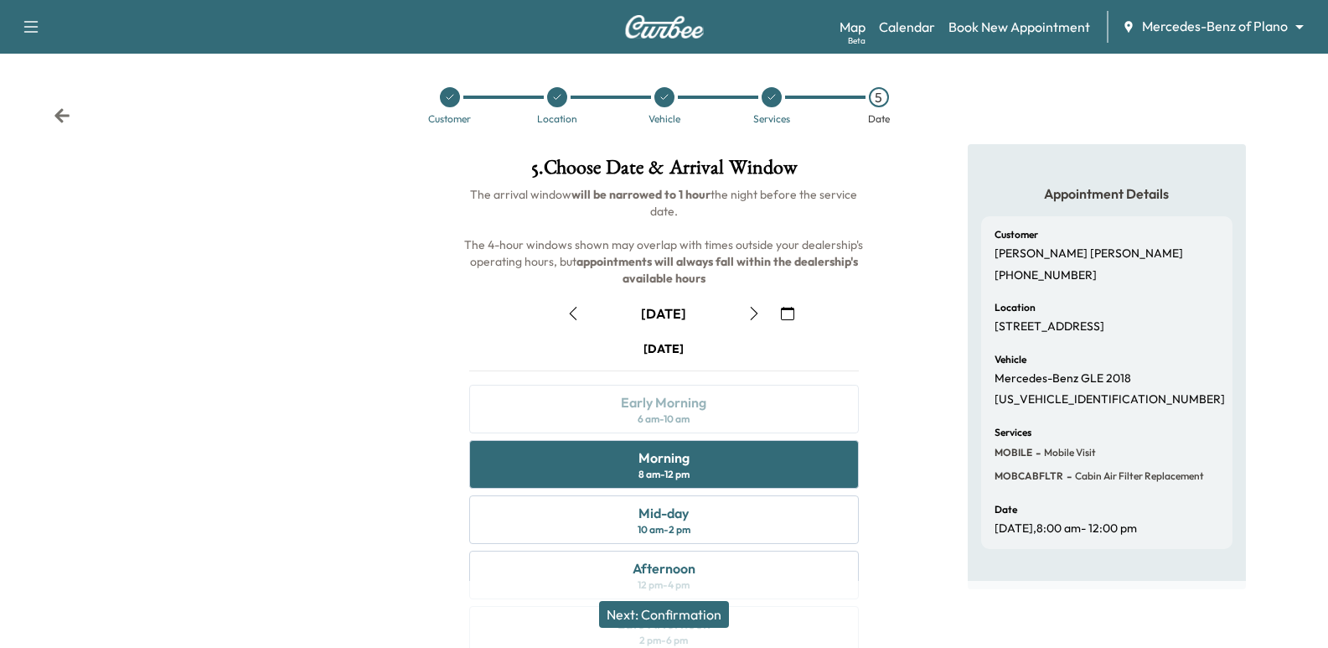
click at [75, 108] on div "Customer Location Vehicle Services 5 Date" at bounding box center [664, 105] width 1328 height 77
click at [73, 106] on div "Customer Location Vehicle Services 5 Date" at bounding box center [664, 105] width 1328 height 77
click at [62, 110] on icon at bounding box center [61, 115] width 15 height 14
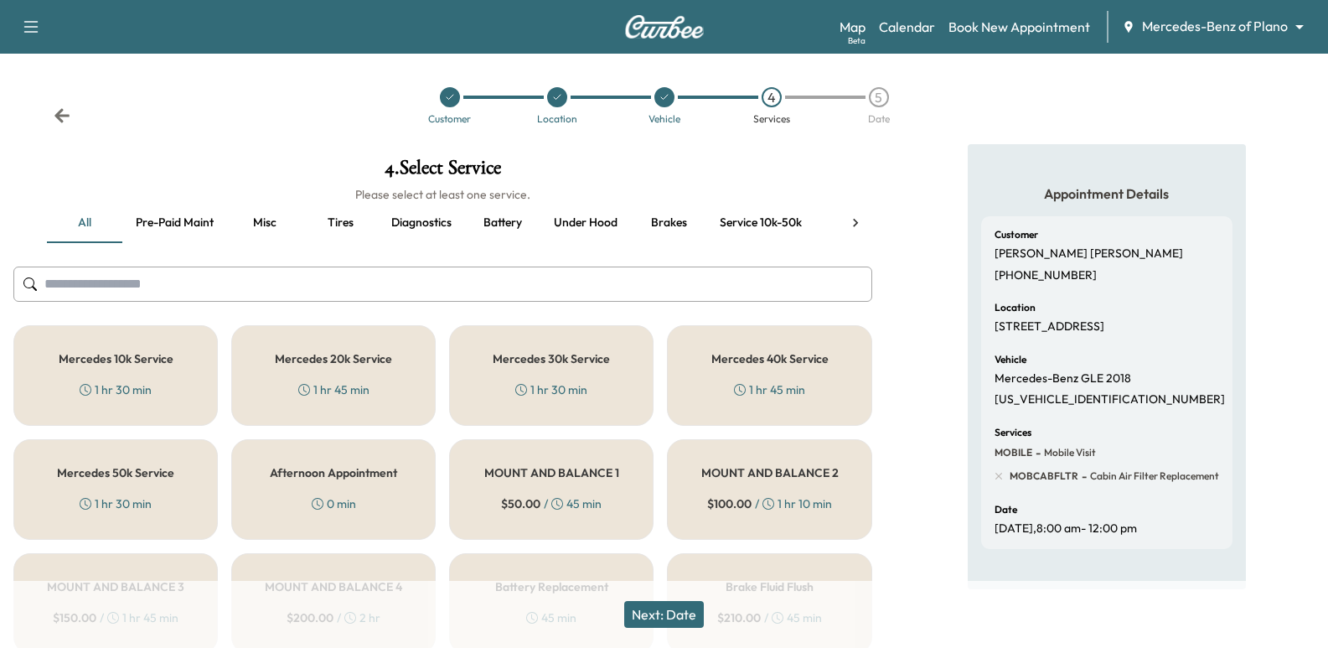
click at [64, 118] on icon at bounding box center [62, 115] width 17 height 17
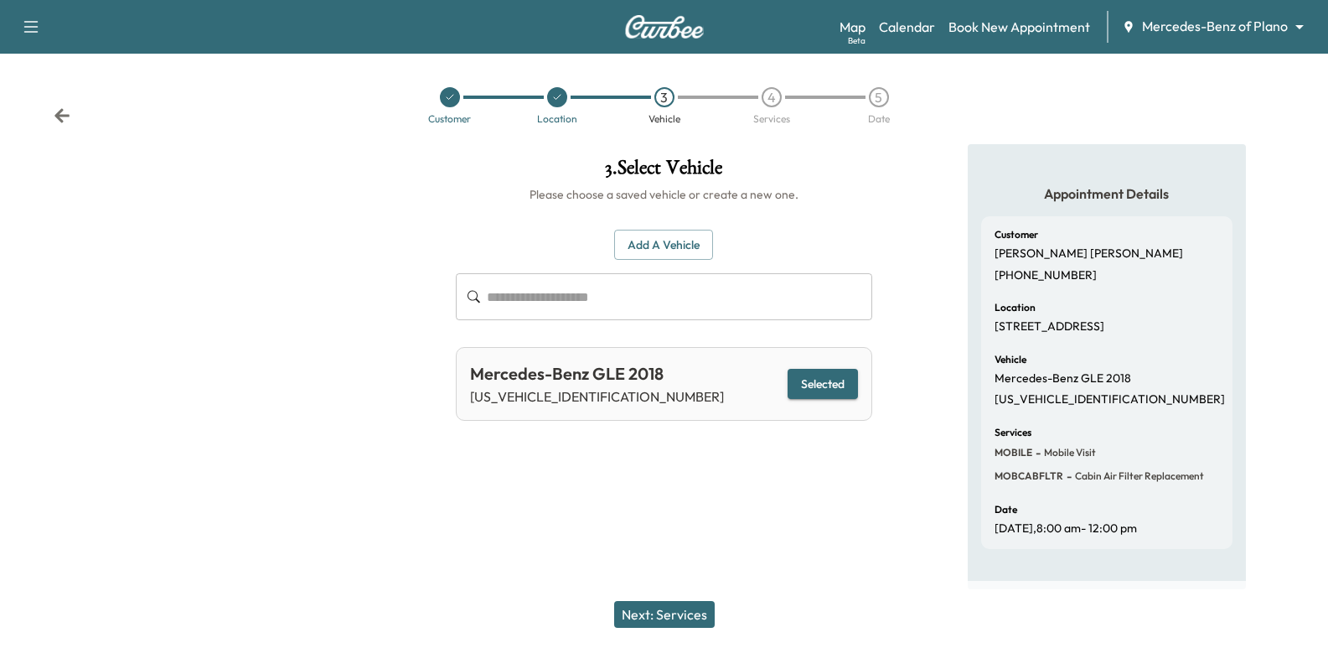
click at [65, 121] on icon at bounding box center [62, 115] width 17 height 17
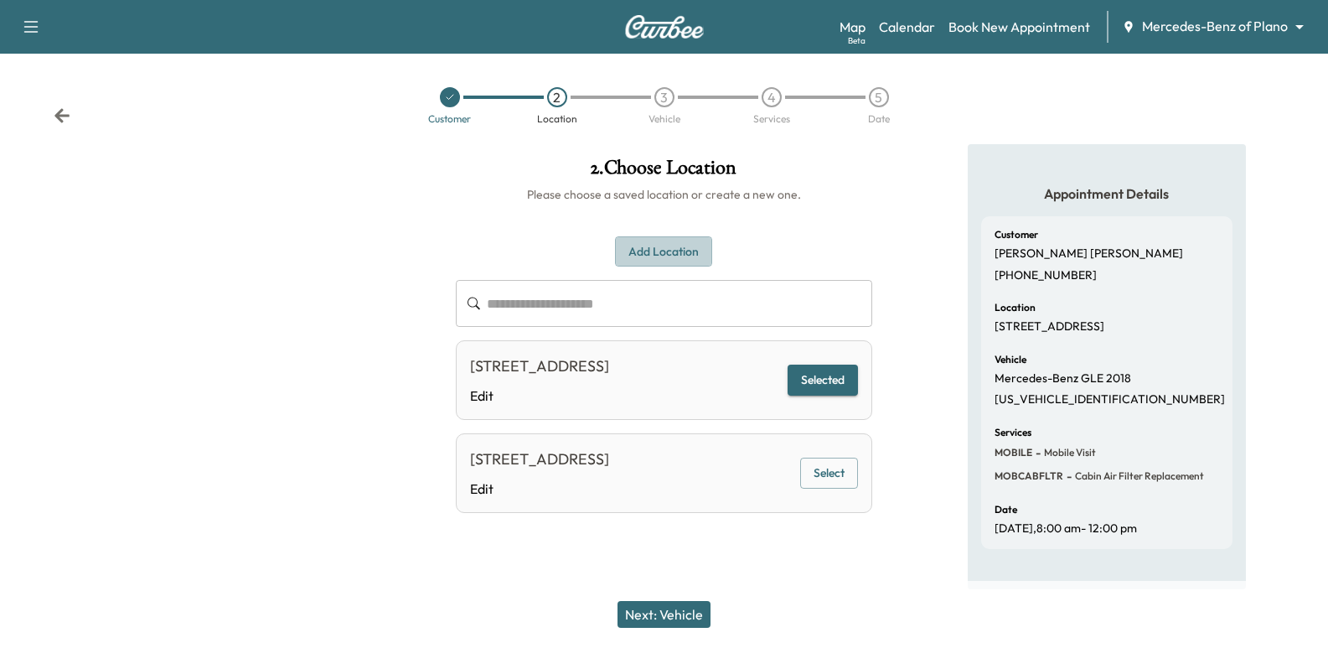
click at [664, 247] on button "Add Location" at bounding box center [663, 251] width 97 height 31
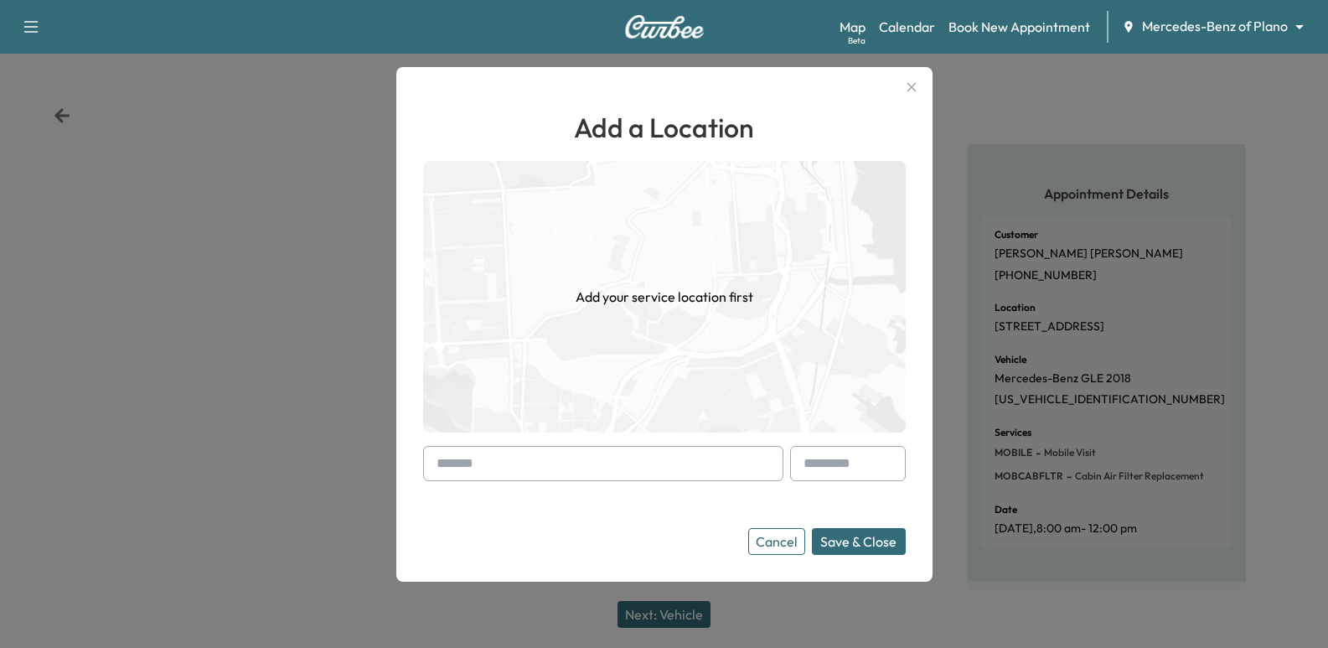
click at [619, 453] on input "text" at bounding box center [603, 463] width 360 height 35
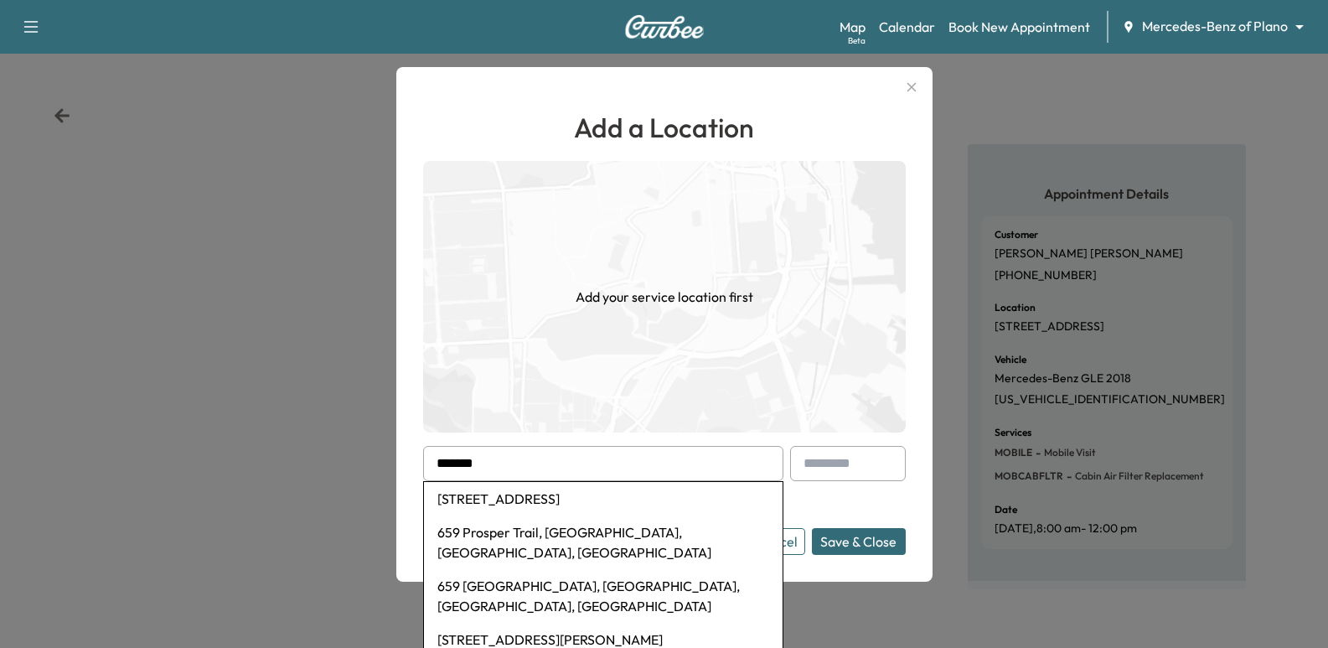
click at [633, 494] on li "[STREET_ADDRESS]" at bounding box center [603, 499] width 359 height 34
type input "**********"
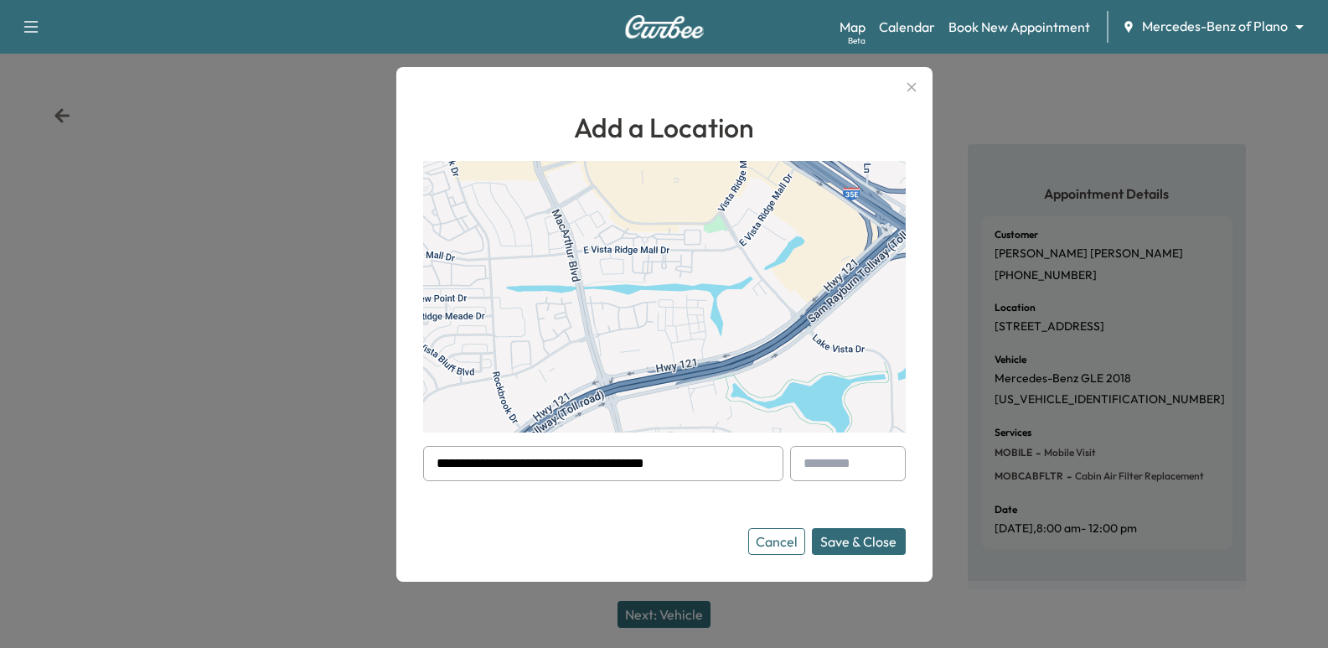
click at [856, 528] on button "Save & Close" at bounding box center [859, 541] width 94 height 27
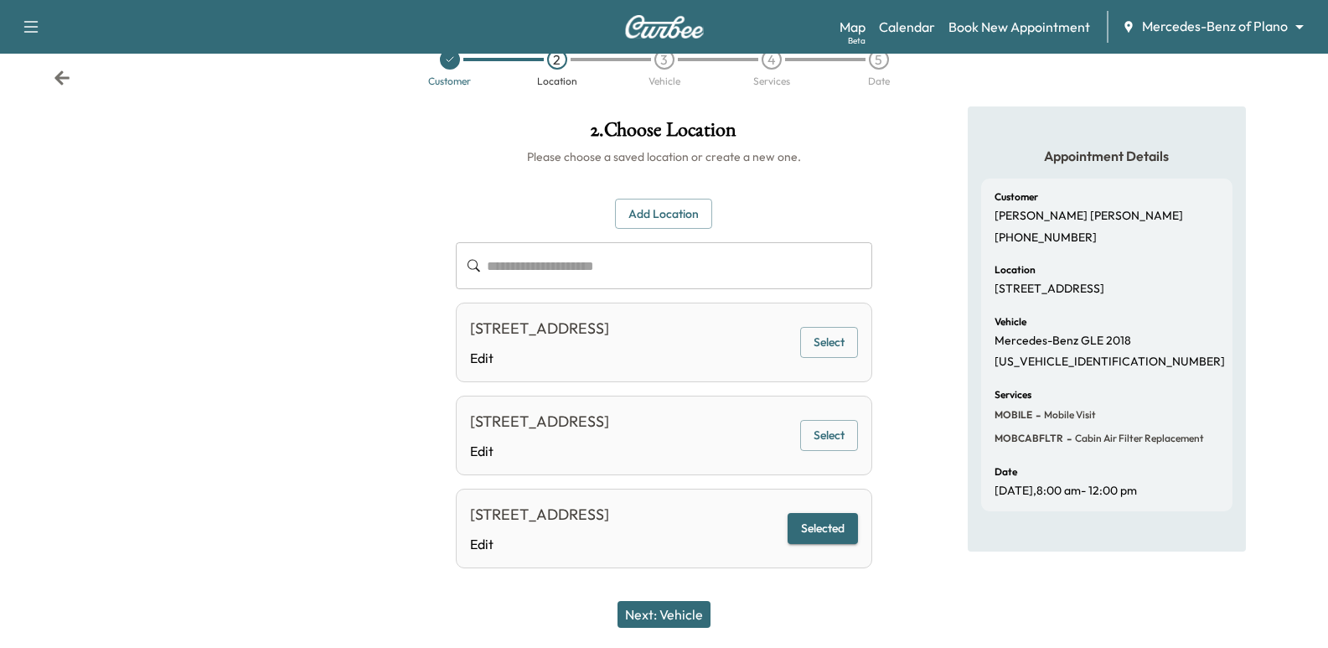
scroll to position [59, 0]
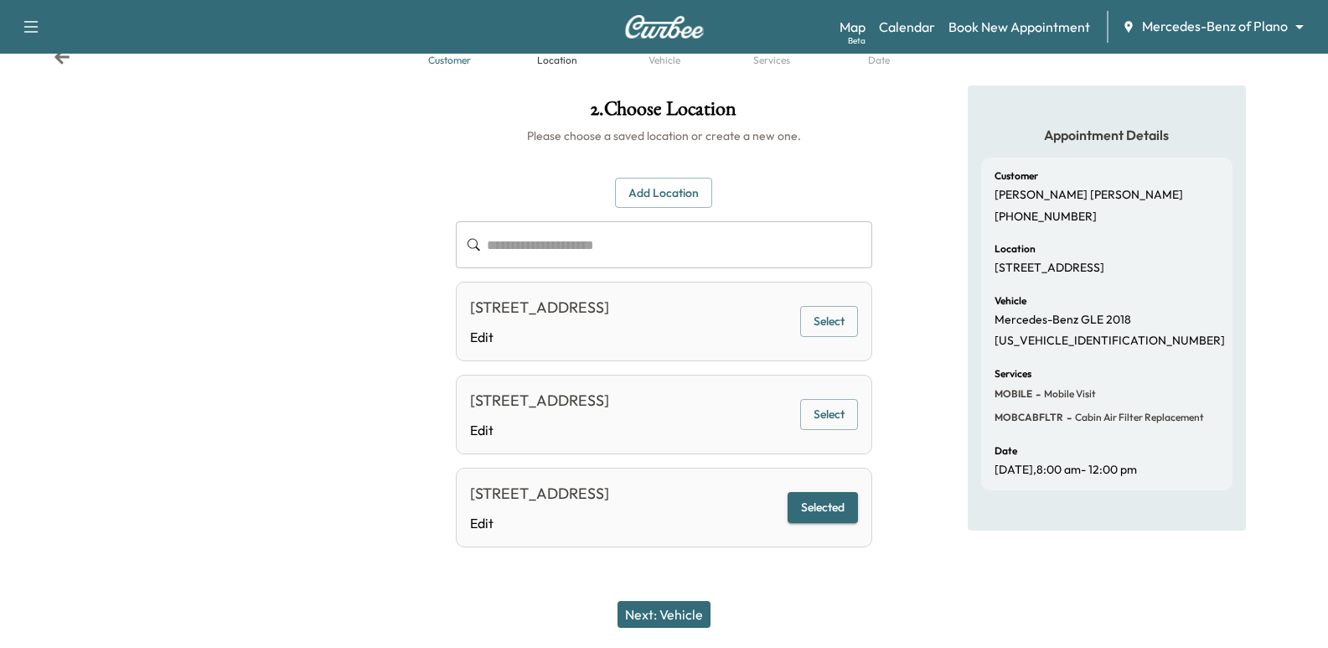
click at [662, 611] on button "Next: Vehicle" at bounding box center [664, 614] width 93 height 27
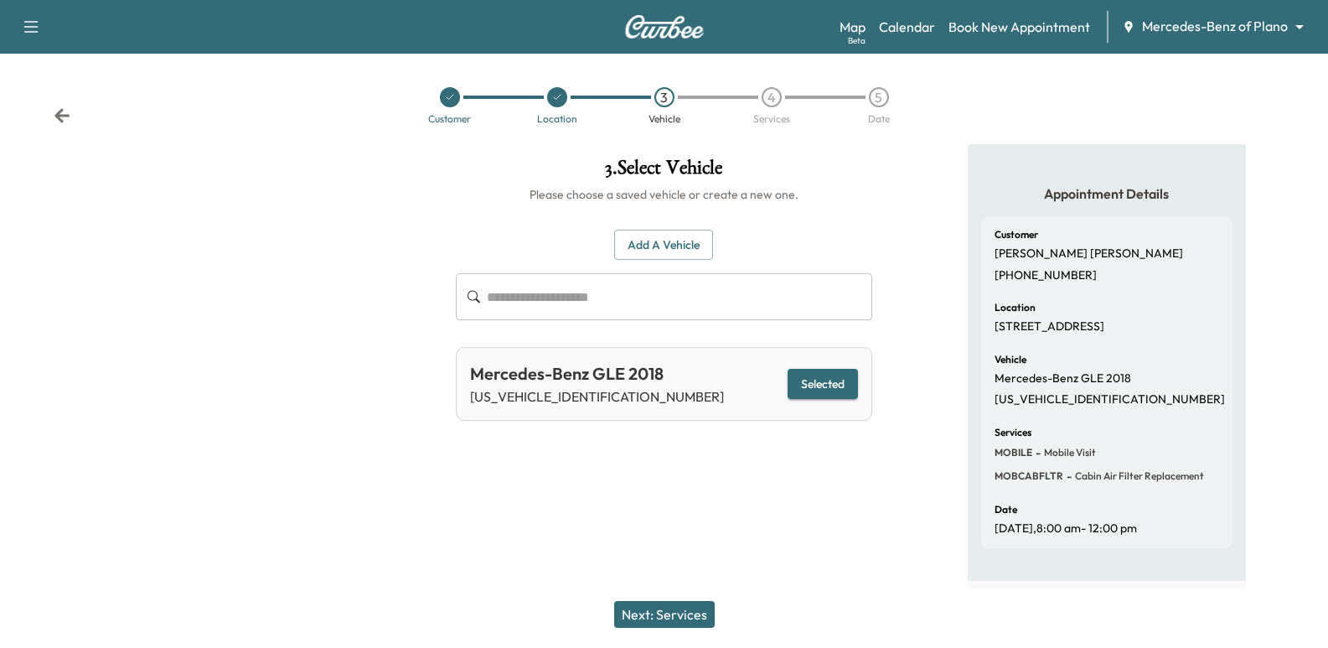
scroll to position [0, 0]
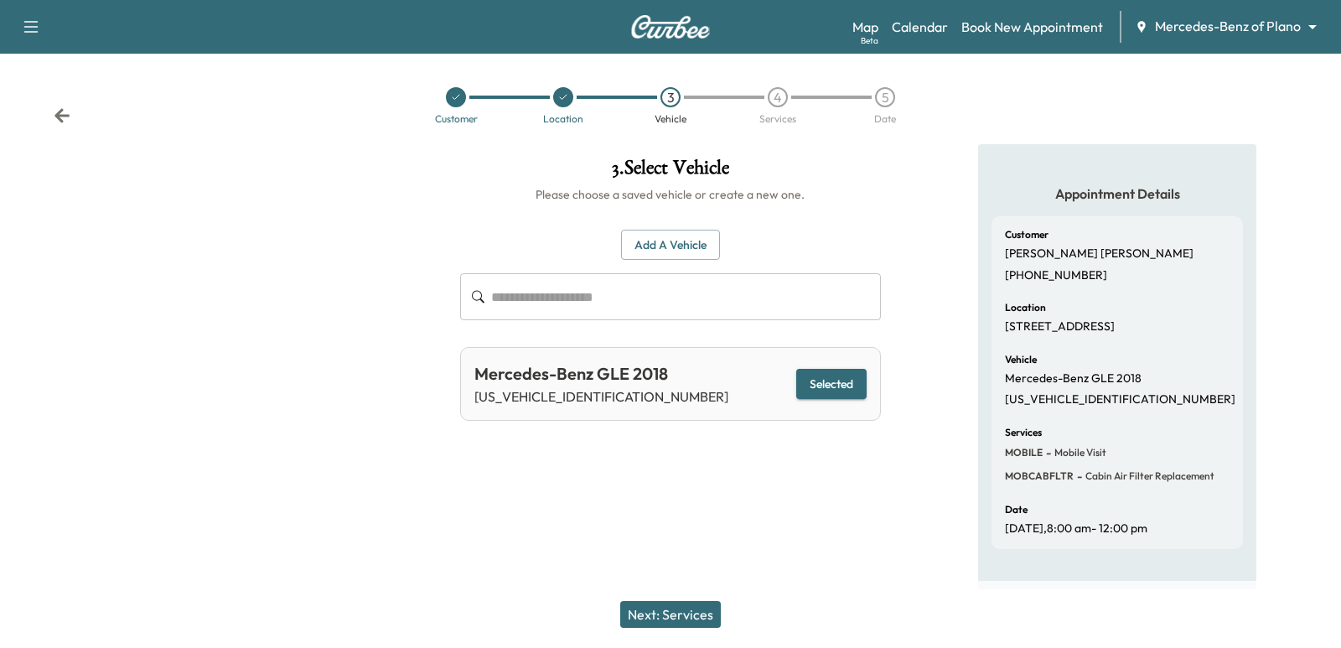
click at [662, 611] on button "Next: Services" at bounding box center [670, 614] width 101 height 27
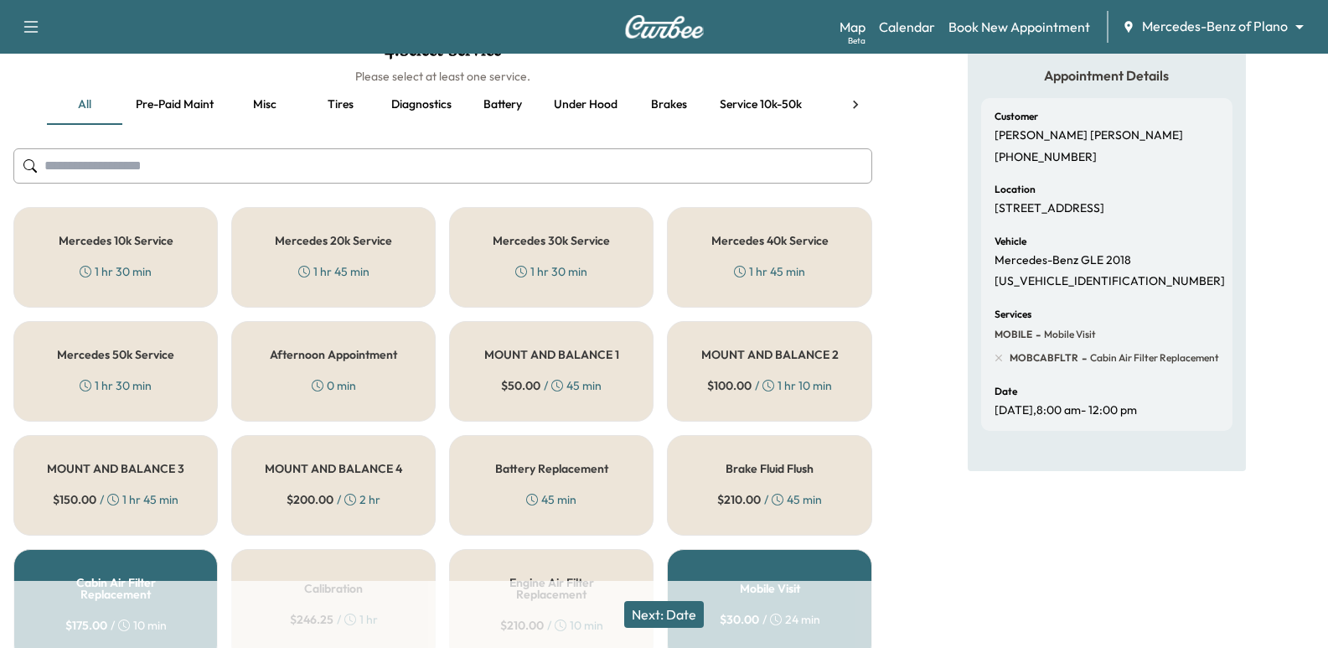
scroll to position [168, 0]
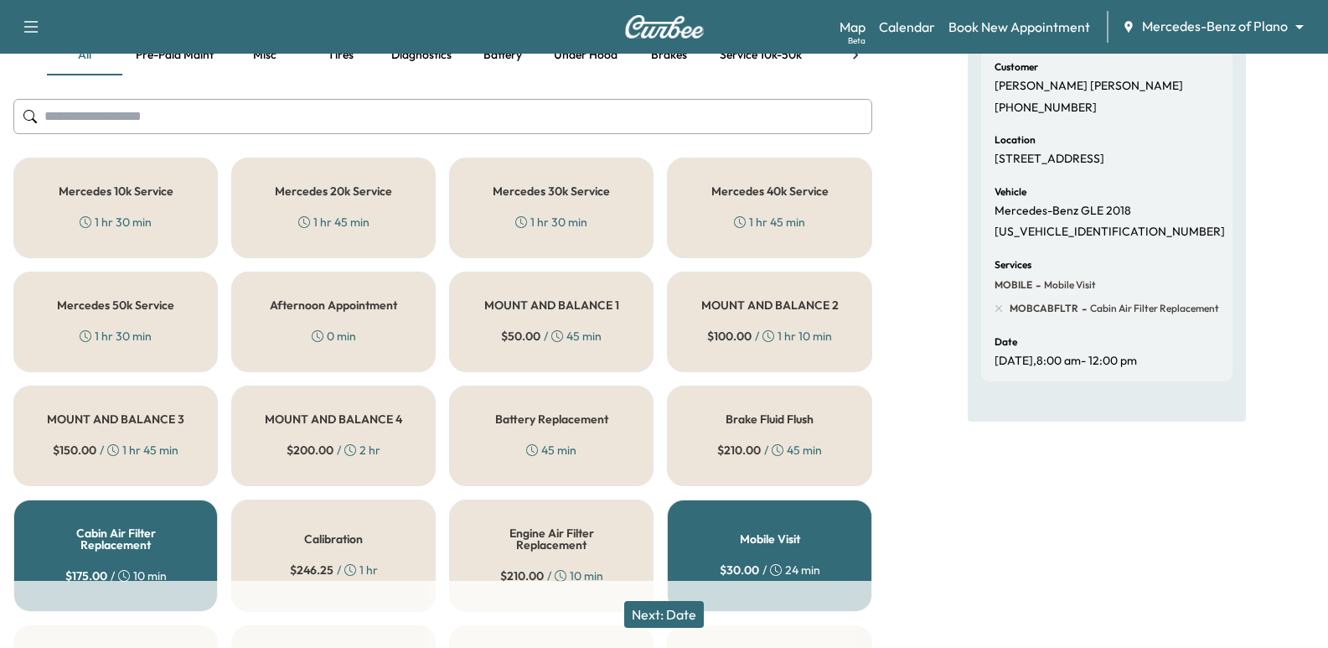
click at [681, 606] on button "Next: Date" at bounding box center [664, 614] width 80 height 27
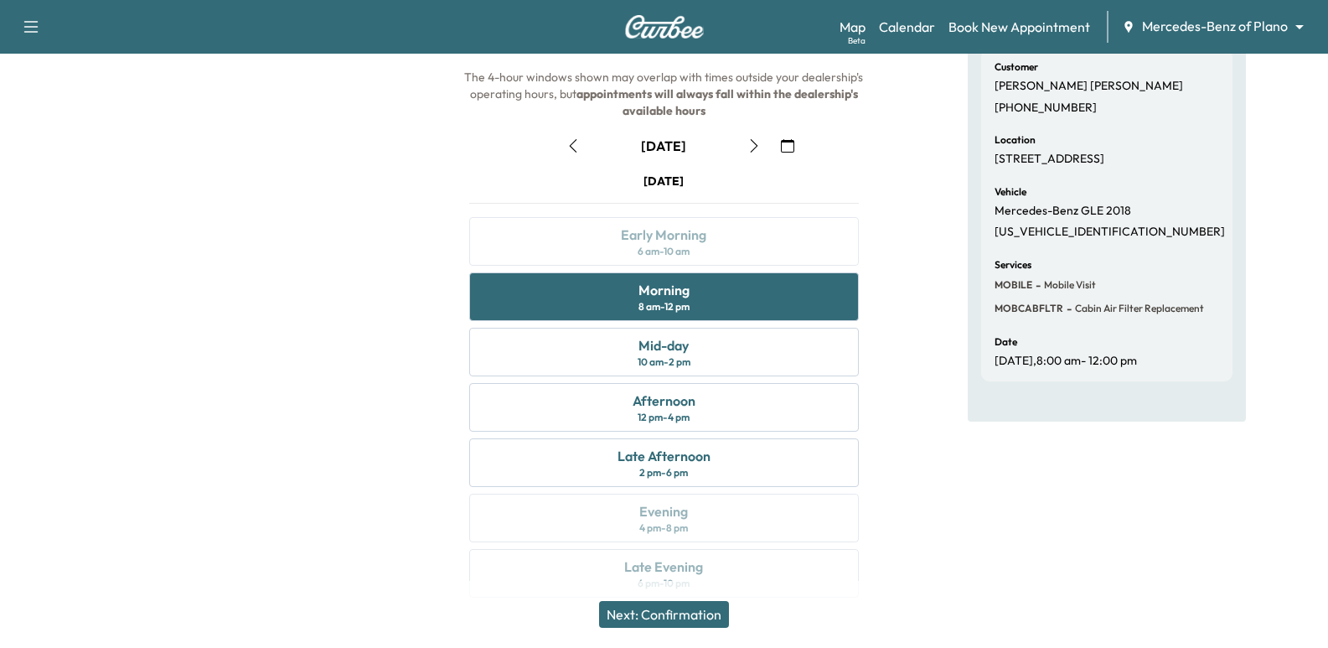
click at [723, 609] on button "Next: Confirmation" at bounding box center [664, 614] width 130 height 27
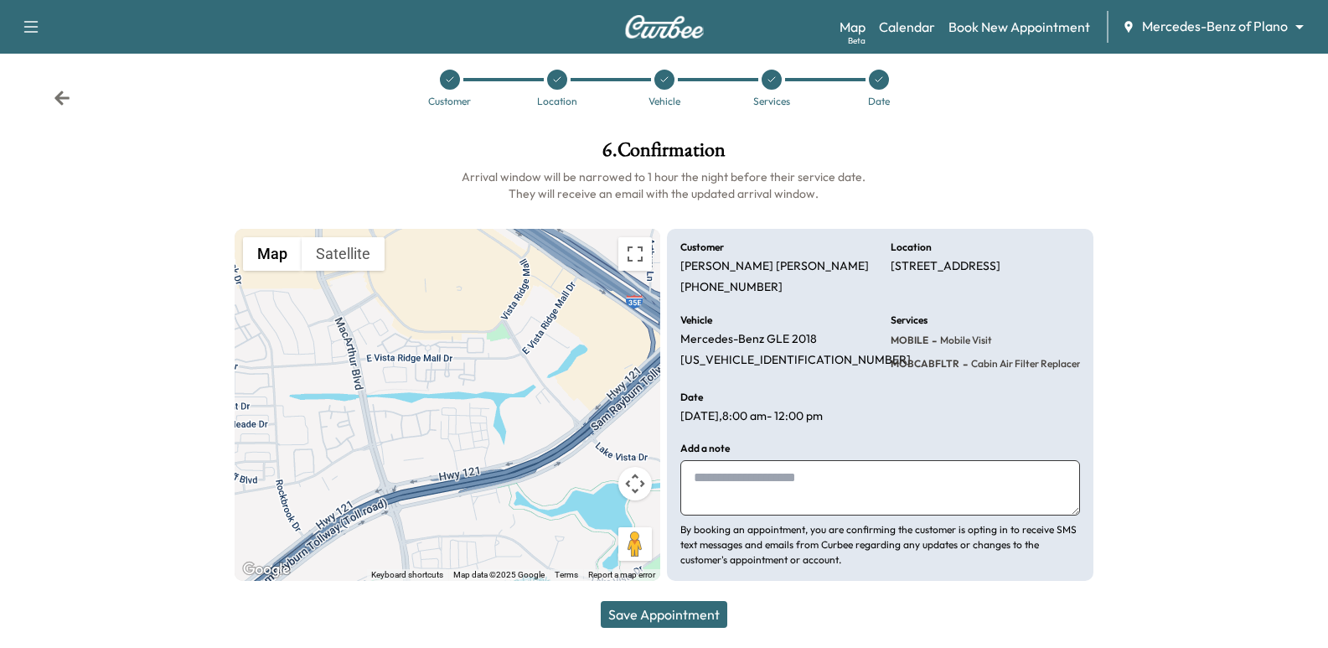
click at [770, 263] on p "[PERSON_NAME]" at bounding box center [774, 266] width 189 height 15
click at [767, 265] on p "[PERSON_NAME]" at bounding box center [774, 266] width 189 height 15
copy p "[PERSON_NAME]"
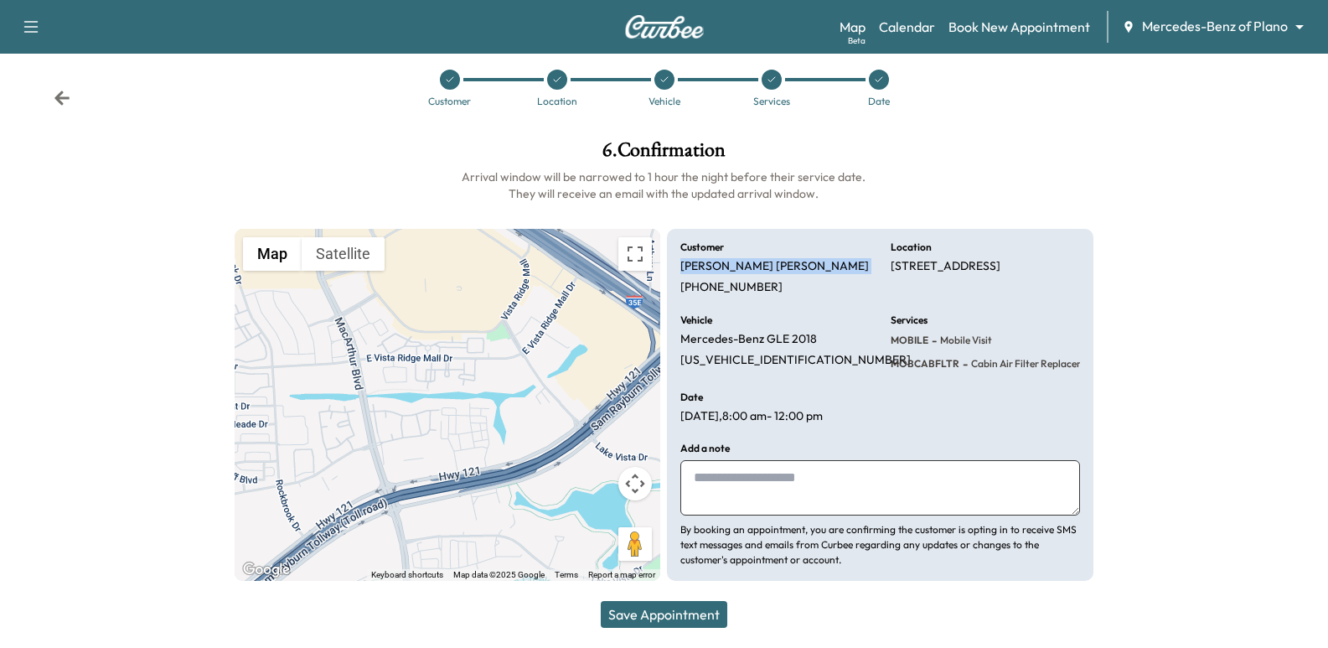
click at [699, 601] on button "Save Appointment" at bounding box center [664, 614] width 127 height 27
